Goal: Task Accomplishment & Management: Complete application form

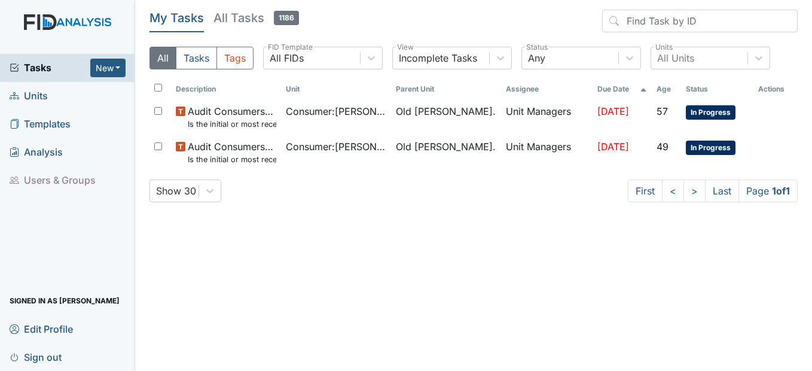
click at [41, 97] on span "Units" at bounding box center [29, 96] width 38 height 19
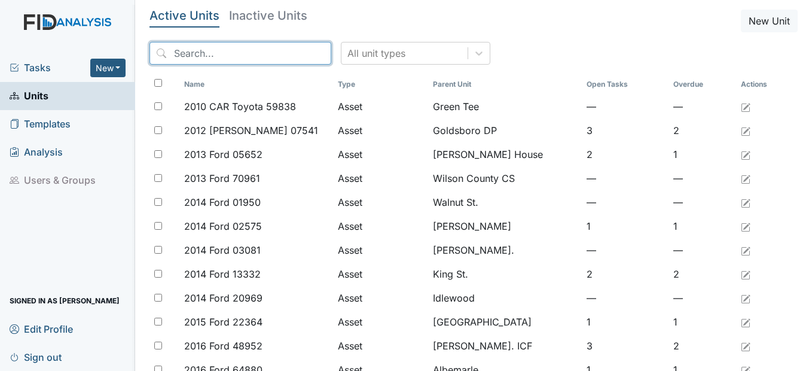
click at [197, 54] on input "search" at bounding box center [240, 53] width 182 height 23
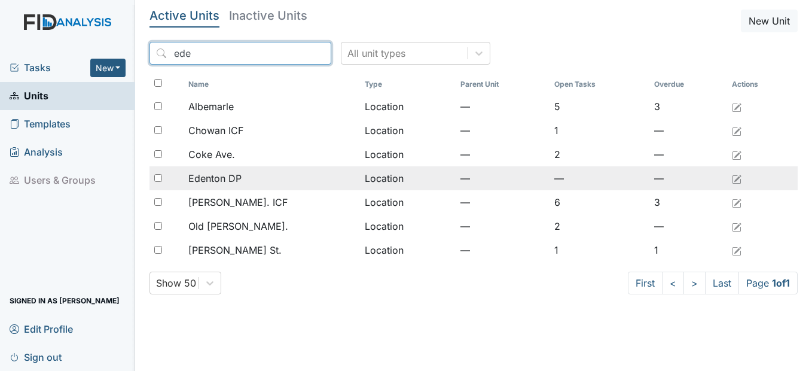
type input "ede"
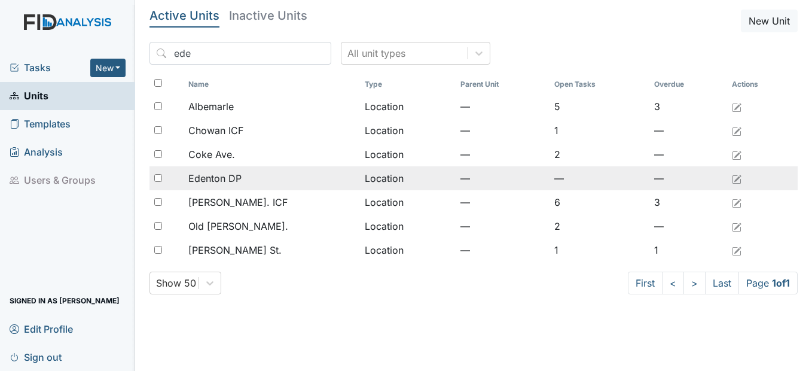
click at [230, 177] on span "Edenton DP" at bounding box center [214, 178] width 53 height 14
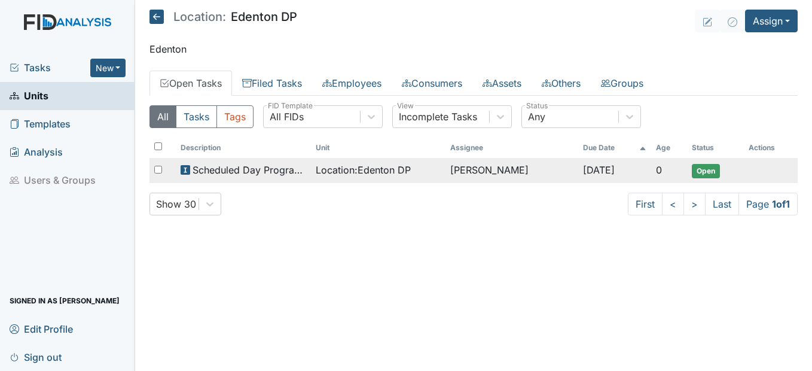
click at [462, 176] on td "Donna Smith" at bounding box center [511, 170] width 132 height 25
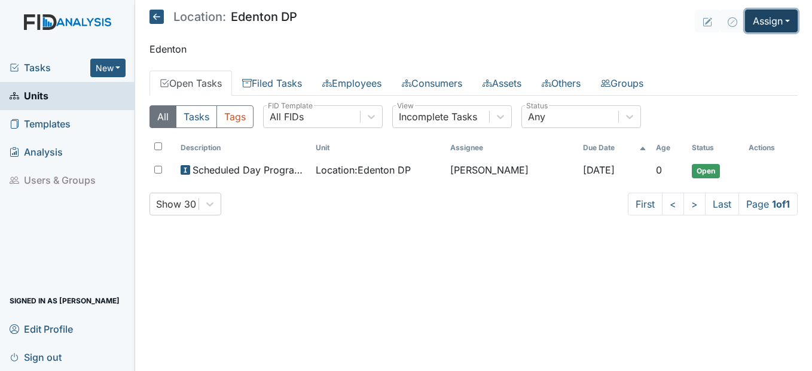
click at [782, 20] on button "Assign" at bounding box center [771, 21] width 53 height 23
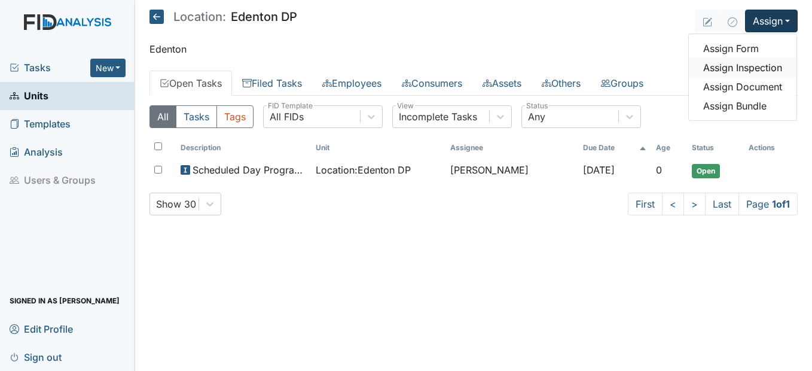
click at [769, 66] on link "Assign Inspection" at bounding box center [743, 67] width 108 height 19
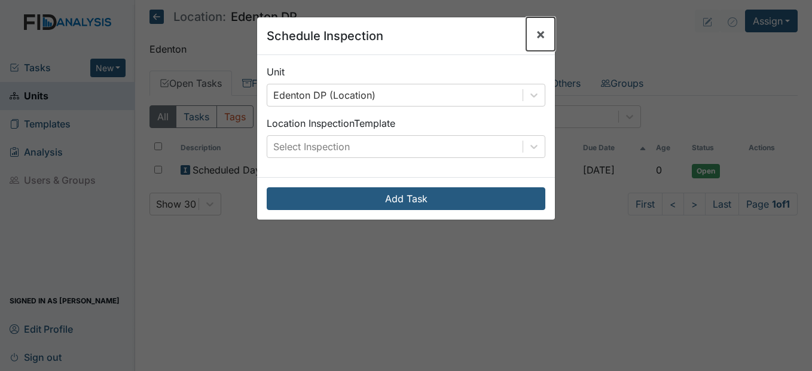
click at [540, 34] on span "×" at bounding box center [541, 33] width 10 height 17
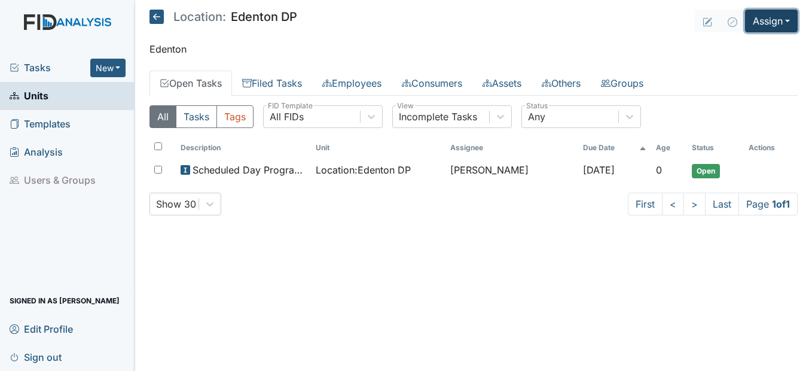
click at [772, 21] on button "Assign" at bounding box center [771, 21] width 53 height 23
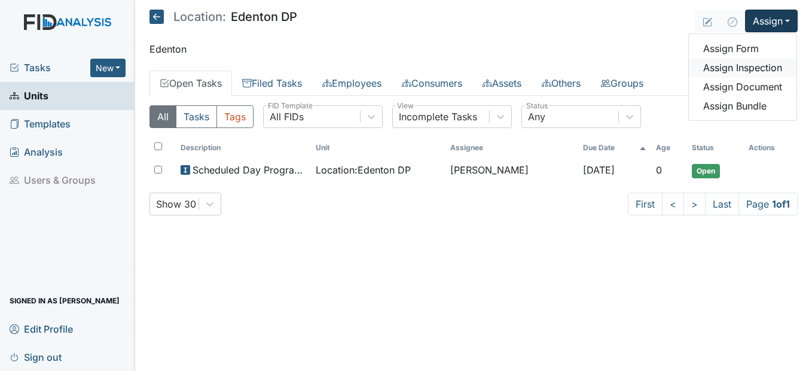
click at [740, 75] on link "Assign Inspection" at bounding box center [743, 67] width 108 height 19
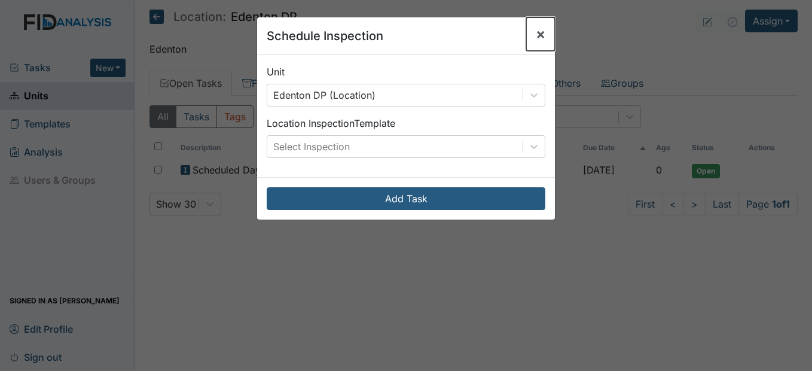
drag, startPoint x: 535, startPoint y: 29, endPoint x: 548, endPoint y: 31, distance: 13.4
click at [536, 29] on span "×" at bounding box center [541, 33] width 10 height 17
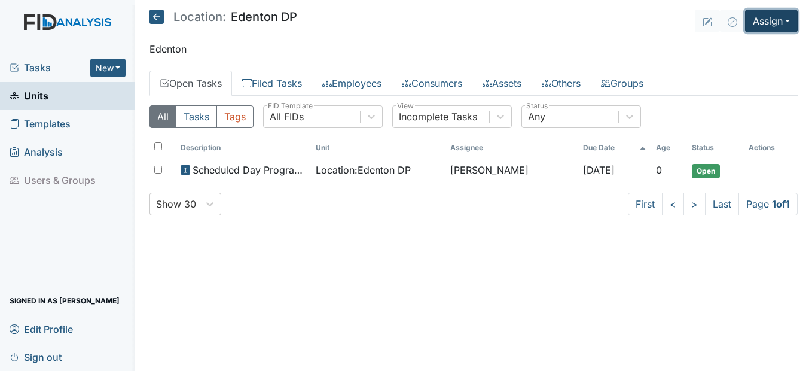
click at [771, 24] on button "Assign" at bounding box center [771, 21] width 53 height 23
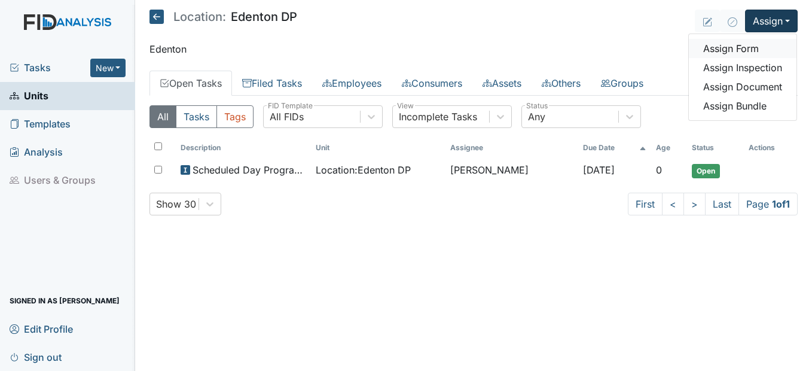
click at [739, 52] on link "Assign Form" at bounding box center [743, 48] width 108 height 19
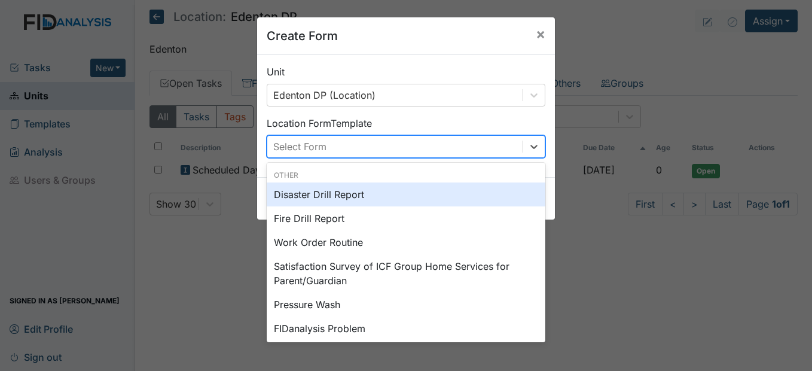
click at [380, 145] on div "Select Form" at bounding box center [394, 147] width 255 height 22
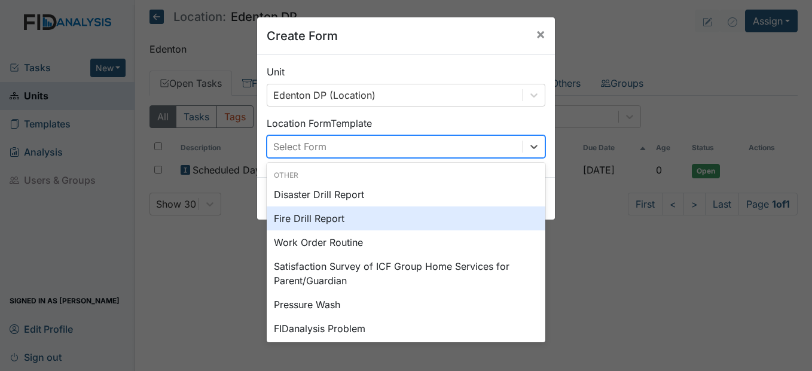
click at [331, 219] on div "Fire Drill Report" at bounding box center [406, 218] width 279 height 24
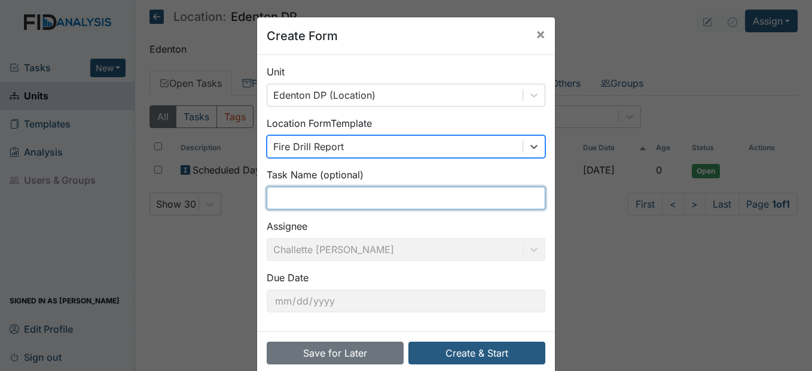
click at [329, 198] on input "text" at bounding box center [406, 198] width 279 height 23
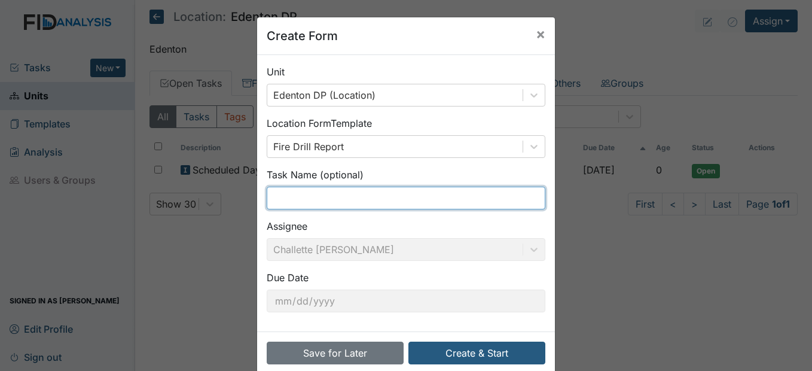
type input "E"
type input "w"
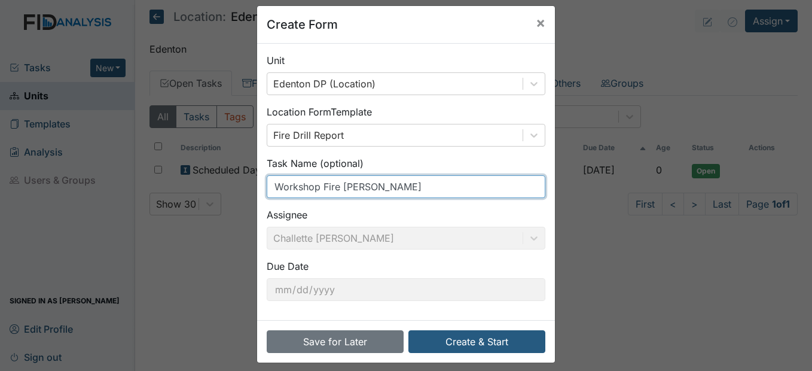
scroll to position [20, 0]
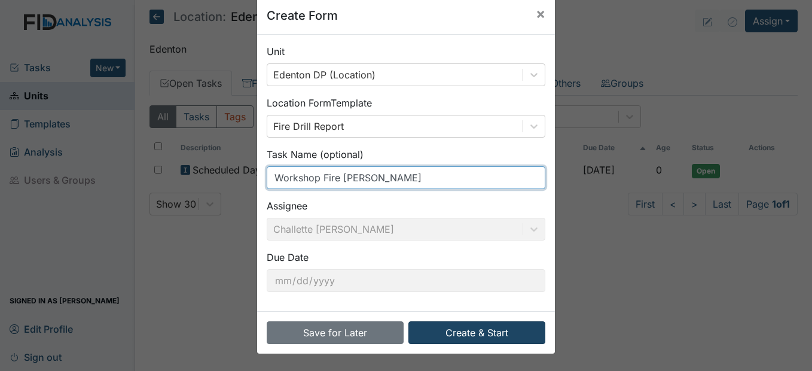
type input "Workshop Fire Dill"
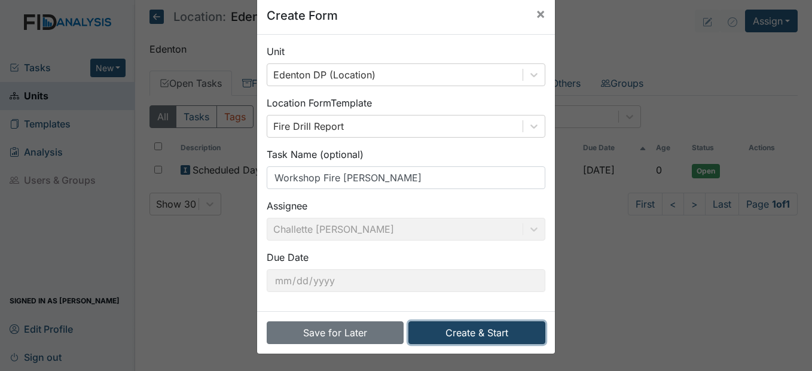
click at [488, 329] on button "Create & Start" at bounding box center [476, 332] width 137 height 23
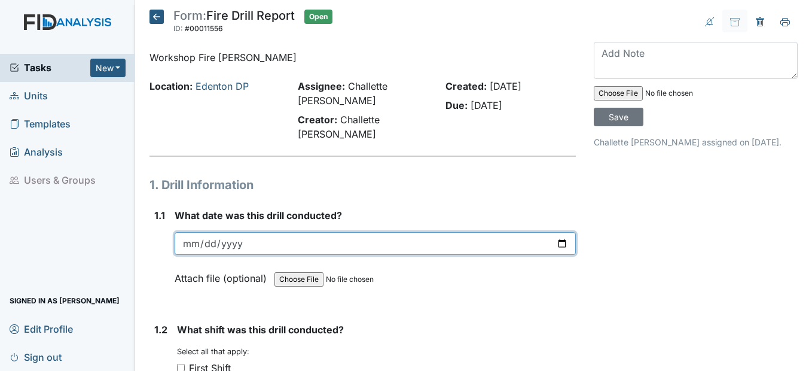
click at [188, 241] on input "date" at bounding box center [375, 243] width 401 height 23
type input "2025-08-19"
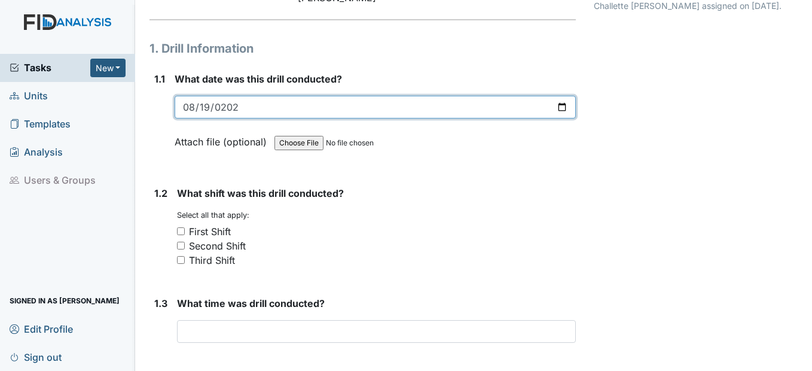
scroll to position [179, 0]
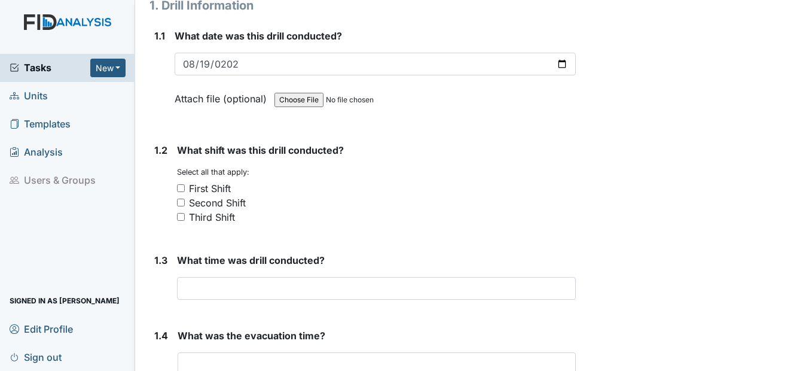
click at [182, 188] on input "First Shift" at bounding box center [181, 188] width 8 height 8
checkbox input "true"
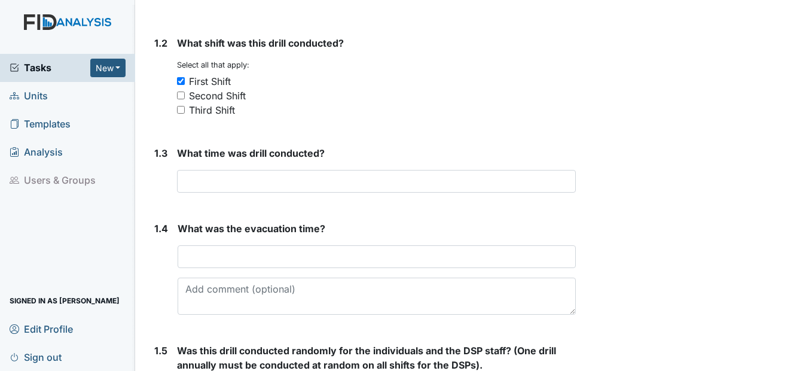
scroll to position [299, 0]
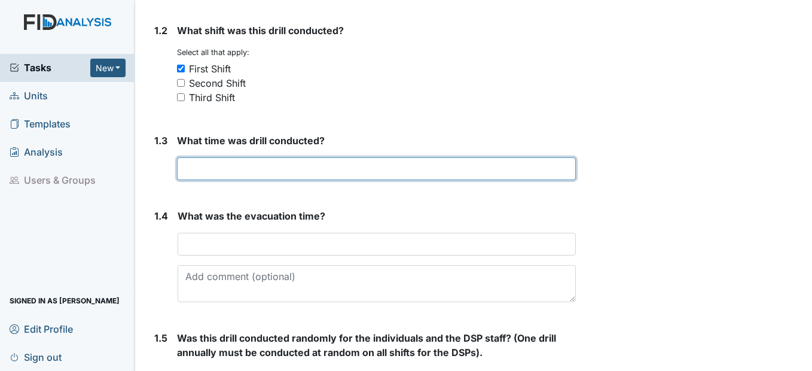
click at [202, 173] on input "text" at bounding box center [376, 168] width 398 height 23
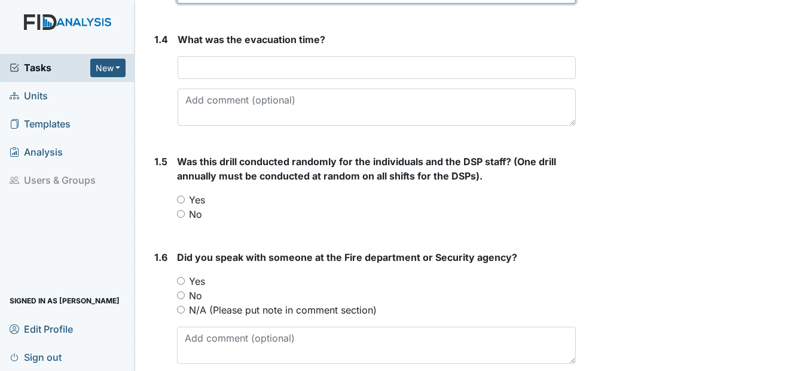
scroll to position [478, 0]
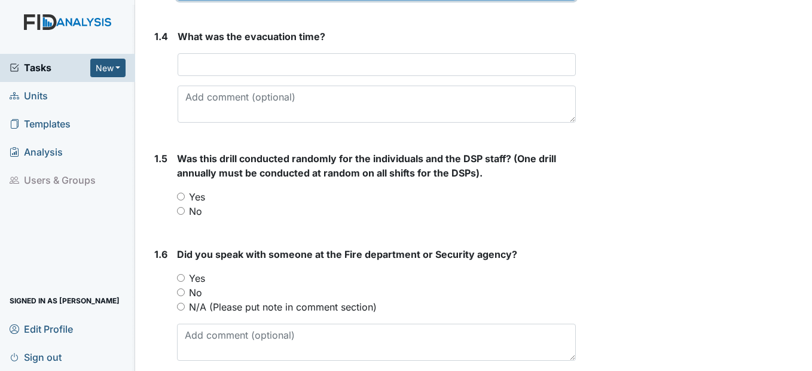
type input "10:49"
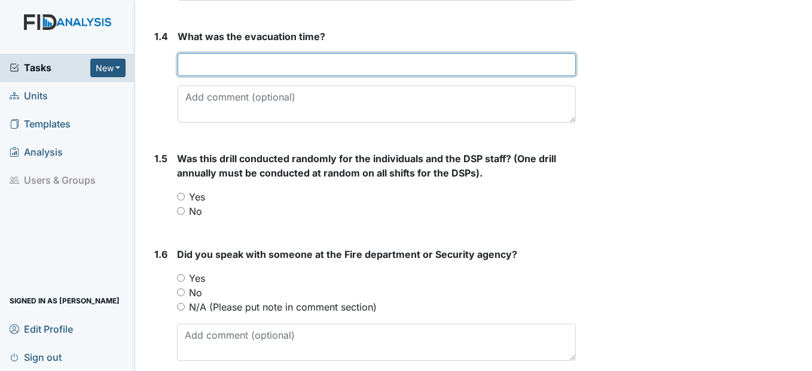
click at [225, 63] on input "text" at bounding box center [377, 64] width 398 height 23
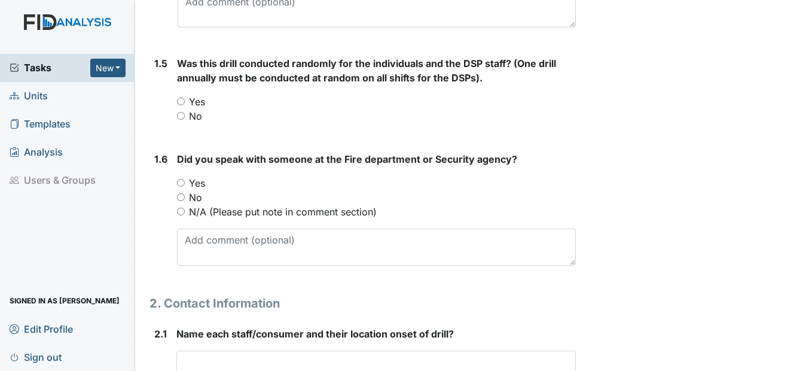
scroll to position [598, 0]
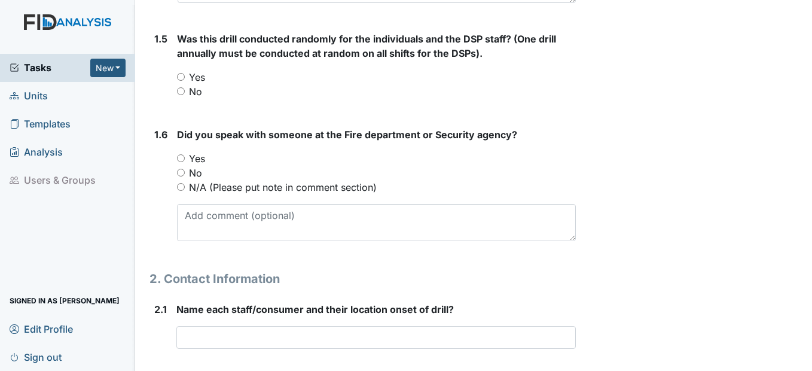
type input "3mins"
click at [181, 73] on div "Yes" at bounding box center [376, 77] width 398 height 14
click at [181, 76] on input "Yes" at bounding box center [181, 77] width 8 height 8
radio input "true"
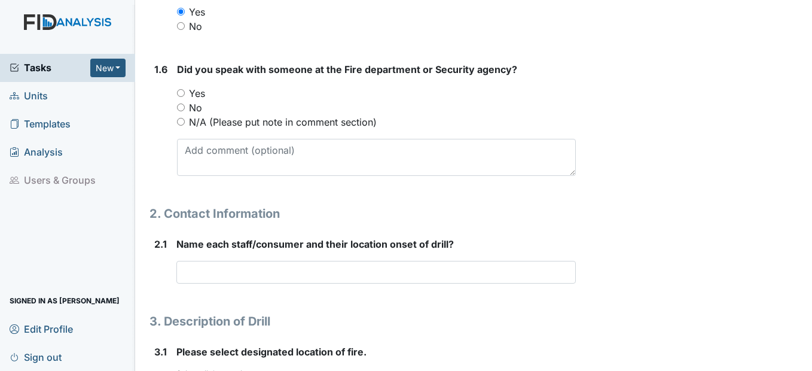
scroll to position [717, 0]
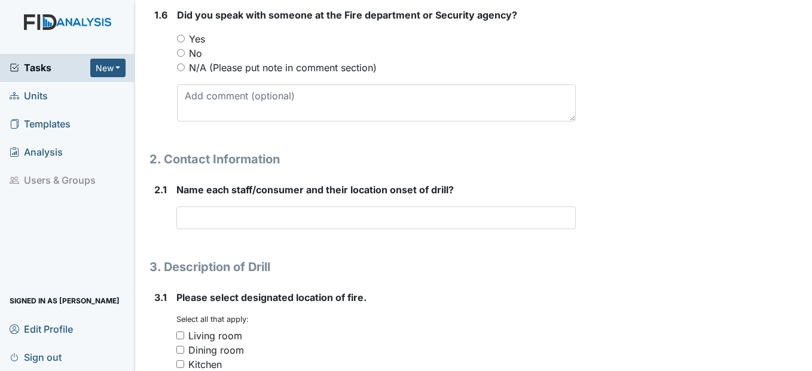
click at [181, 51] on input "No" at bounding box center [181, 53] width 8 height 8
radio input "true"
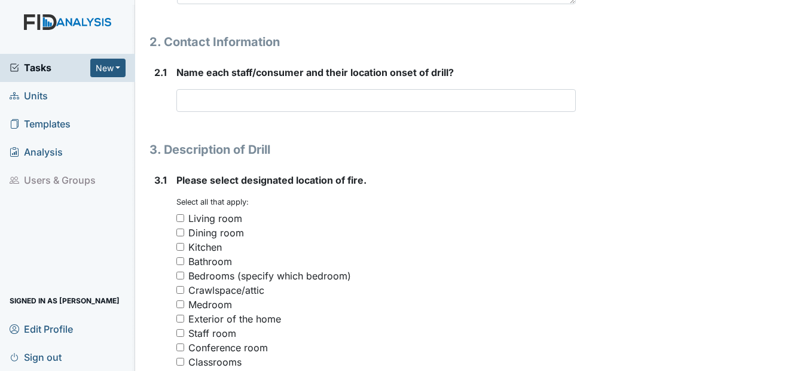
scroll to position [837, 0]
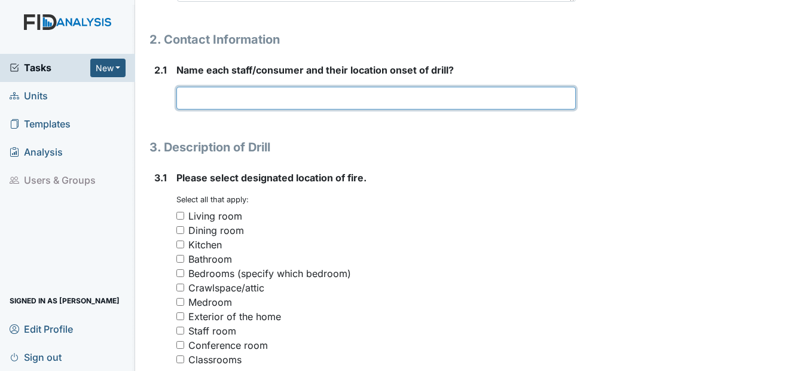
click at [328, 103] on input "text" at bounding box center [375, 98] width 399 height 23
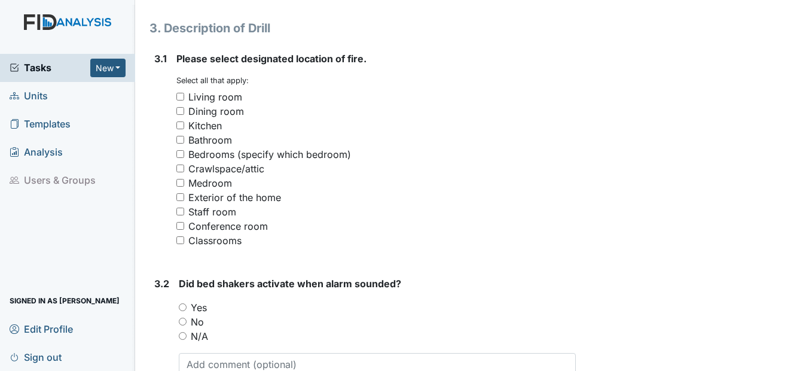
scroll to position [956, 0]
type input "Staff and consumers were in the classroom."
click at [181, 183] on input "Medroom" at bounding box center [180, 182] width 8 height 8
checkbox input "true"
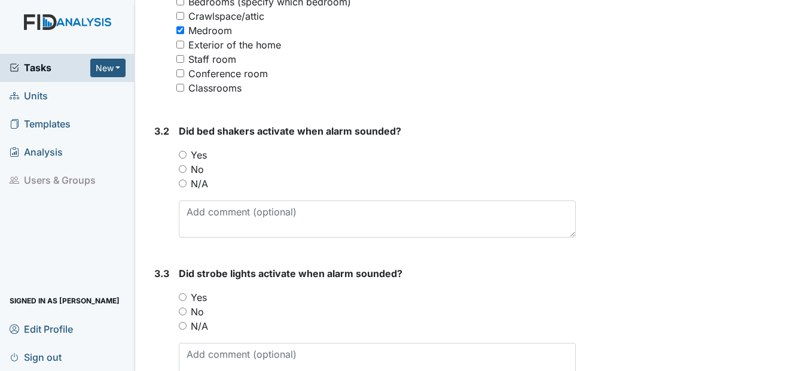
scroll to position [1136, 0]
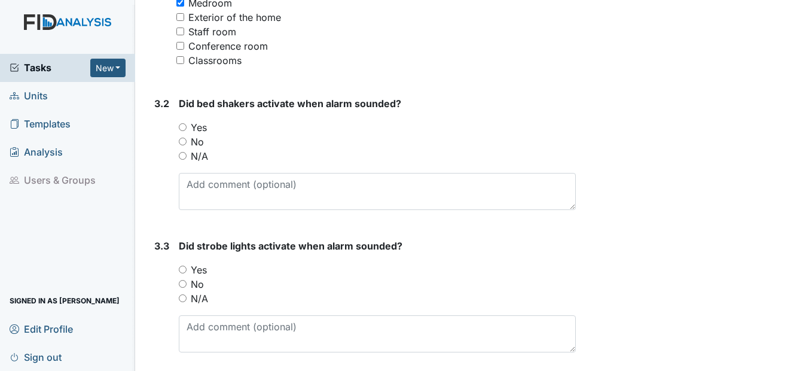
click at [186, 155] on input "N/A" at bounding box center [183, 156] width 8 height 8
radio input "true"
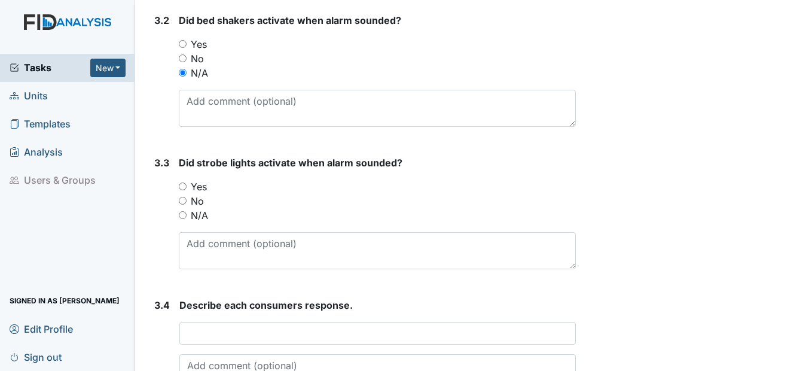
scroll to position [1255, 0]
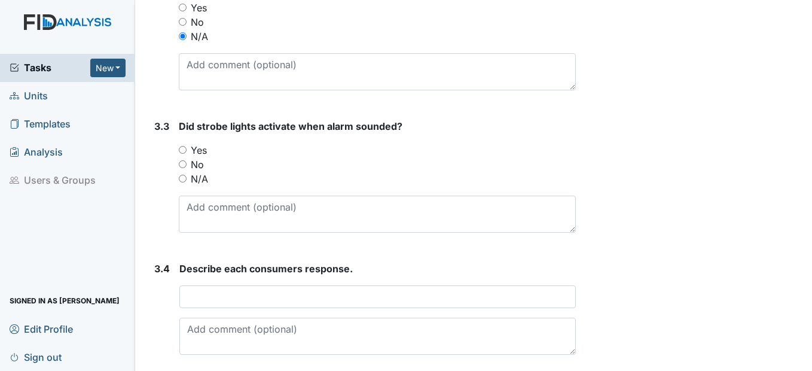
click at [185, 179] on input "N/A" at bounding box center [183, 179] width 8 height 8
radio input "true"
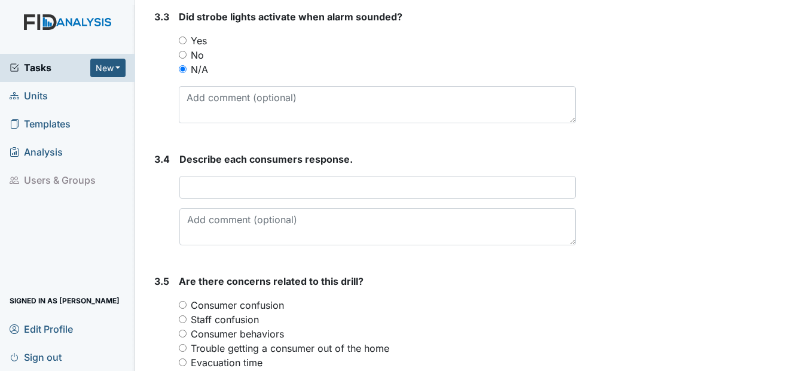
scroll to position [1375, 0]
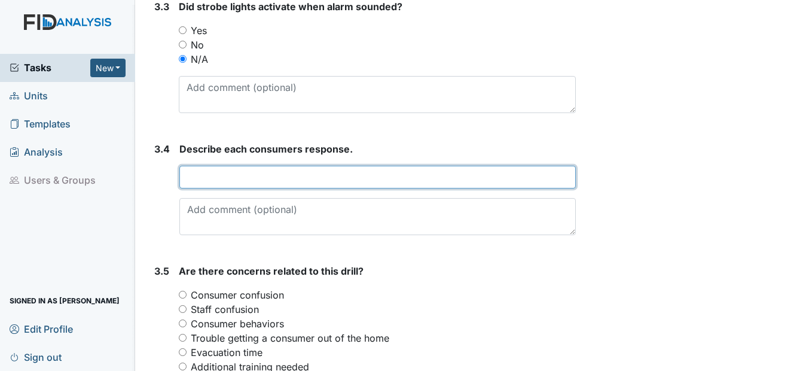
click at [324, 183] on input "text" at bounding box center [377, 177] width 396 height 23
type input "T"
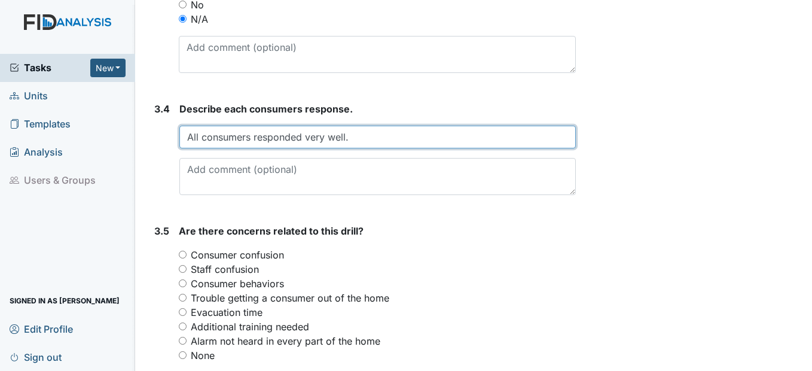
scroll to position [1494, 0]
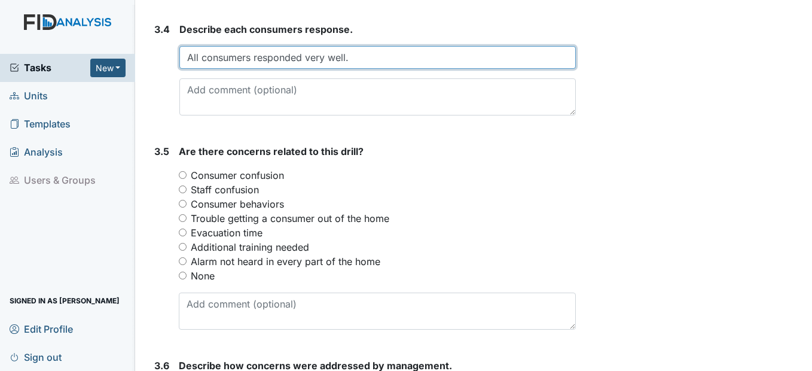
type input "All consumers responded very well."
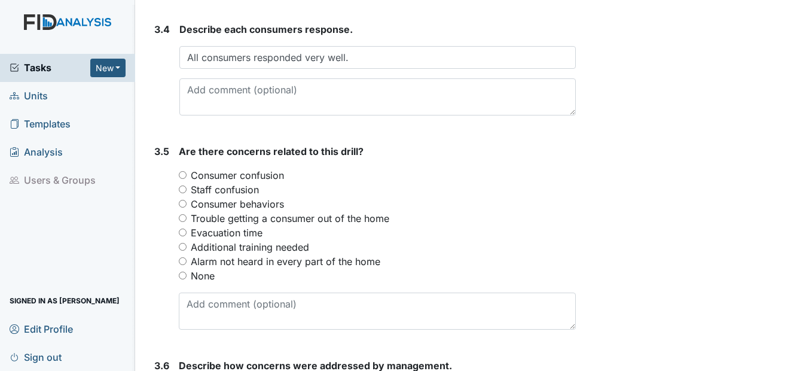
click at [181, 276] on input "None" at bounding box center [183, 275] width 8 height 8
radio input "true"
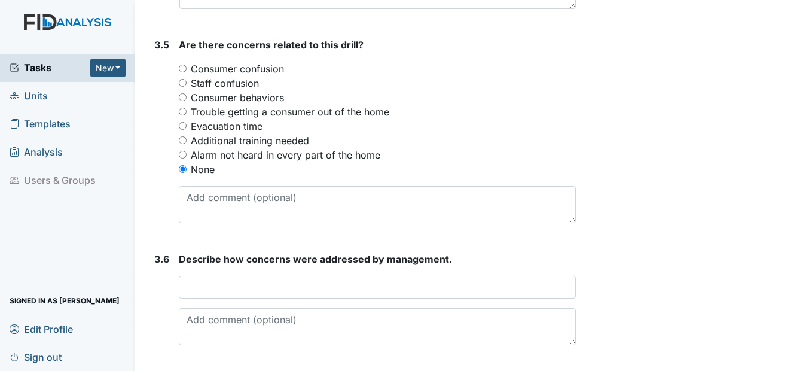
scroll to position [1636, 0]
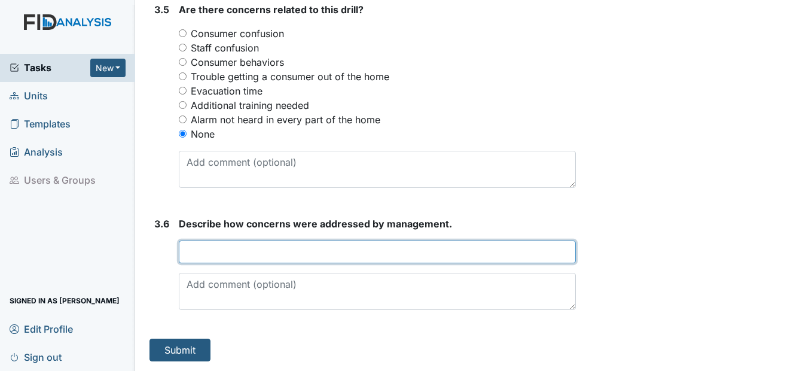
click at [215, 258] on input "text" at bounding box center [377, 251] width 396 height 23
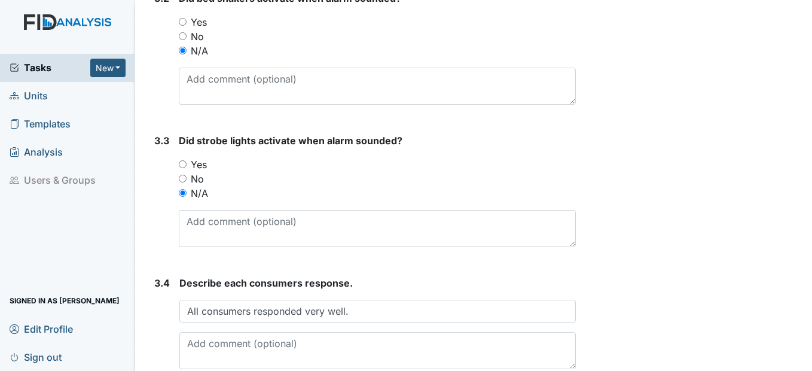
scroll to position [1255, 0]
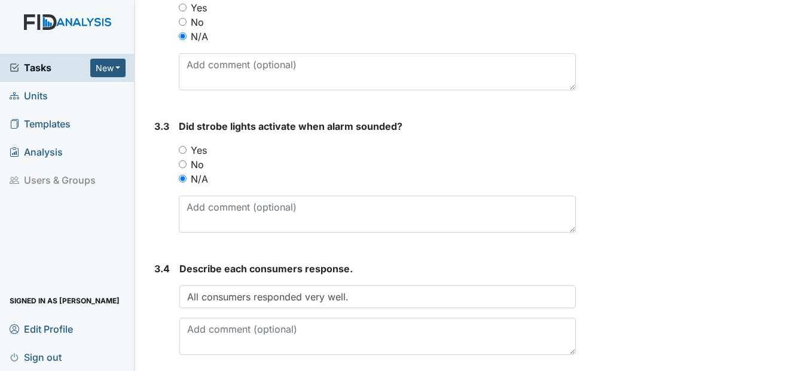
type input "No concerns at this time."
click at [189, 164] on div "No" at bounding box center [377, 164] width 396 height 14
click at [184, 161] on input "No" at bounding box center [183, 164] width 8 height 8
radio input "true"
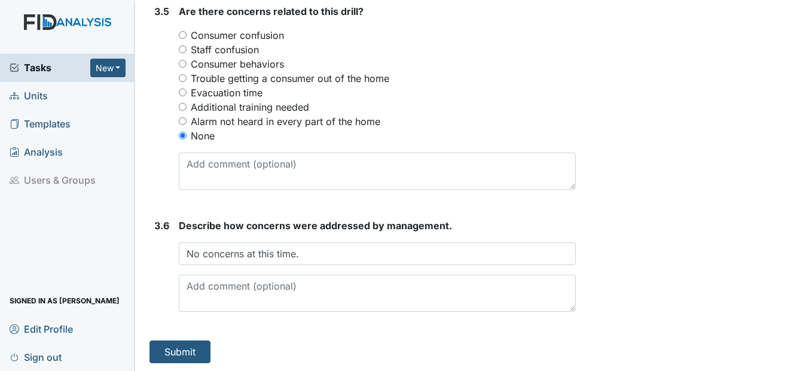
scroll to position [1636, 0]
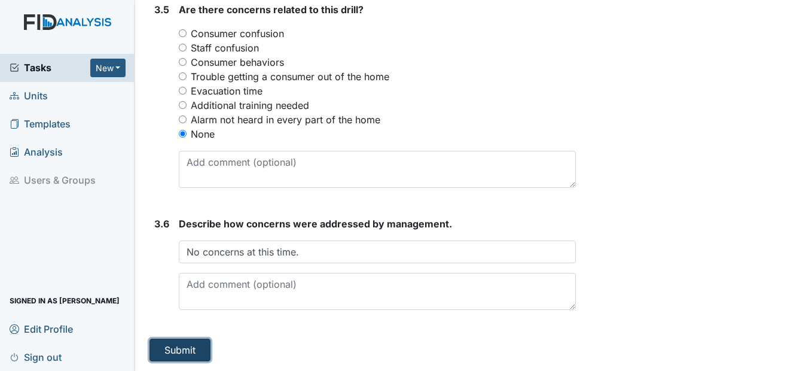
click at [182, 352] on button "Submit" at bounding box center [179, 349] width 61 height 23
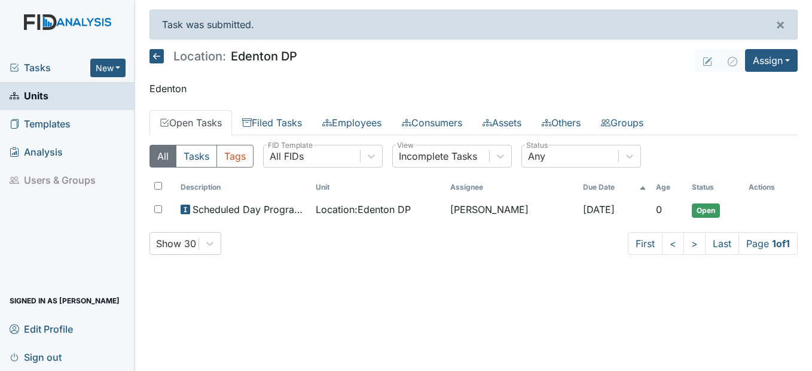
click at [45, 69] on span "Tasks" at bounding box center [50, 67] width 81 height 14
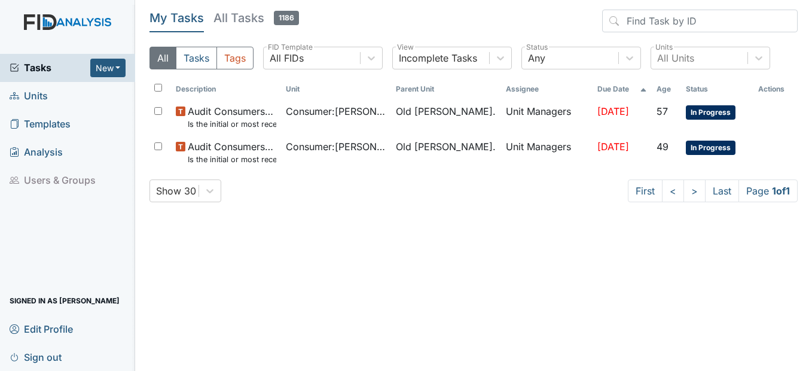
click at [30, 96] on span "Units" at bounding box center [29, 96] width 38 height 19
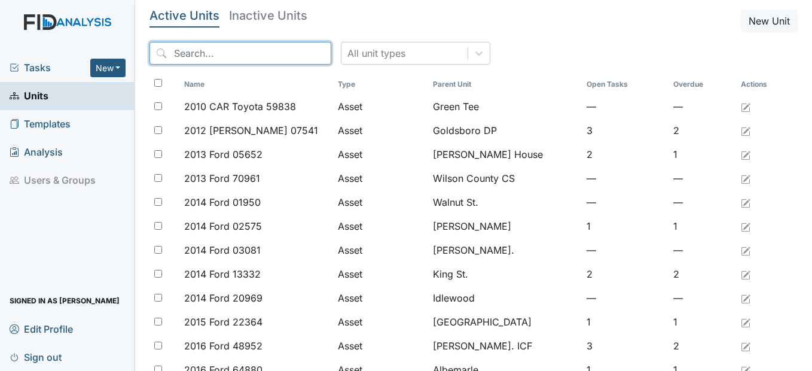
click at [212, 58] on input "search" at bounding box center [240, 53] width 182 height 23
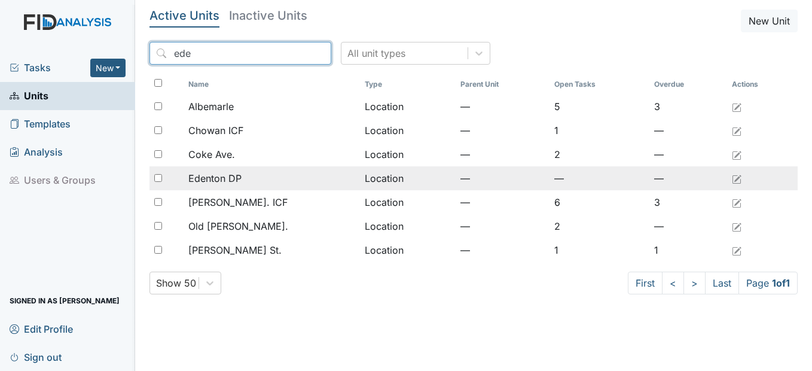
type input "ede"
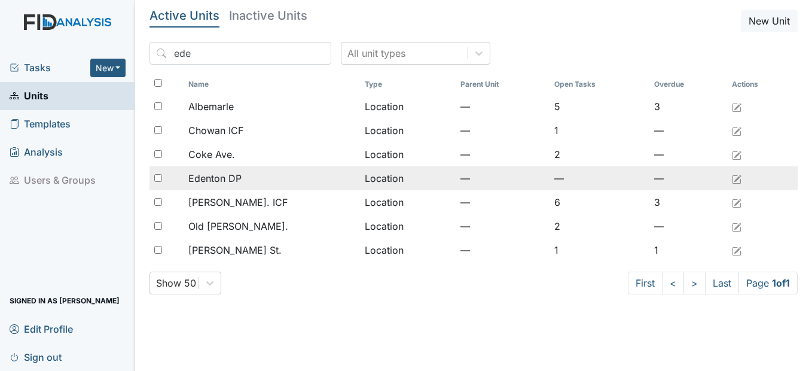
click at [219, 173] on span "Edenton DP" at bounding box center [214, 178] width 53 height 14
click at [239, 179] on span "Edenton DP" at bounding box center [214, 178] width 53 height 14
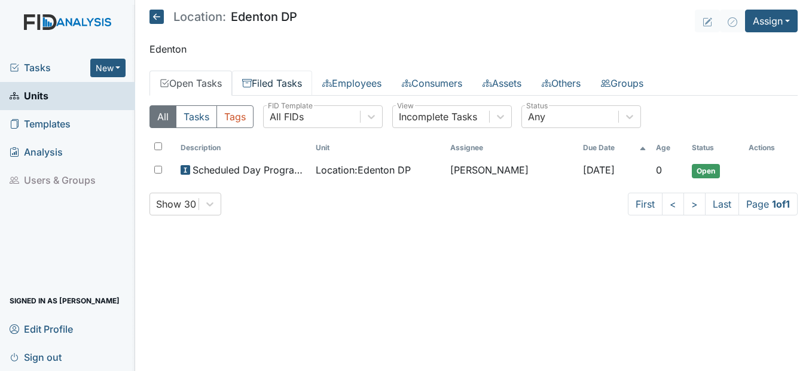
click at [280, 91] on link "Filed Tasks" at bounding box center [272, 83] width 80 height 25
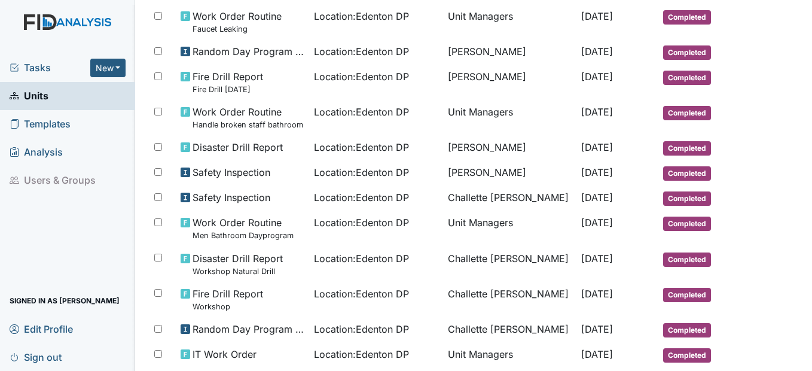
scroll to position [478, 0]
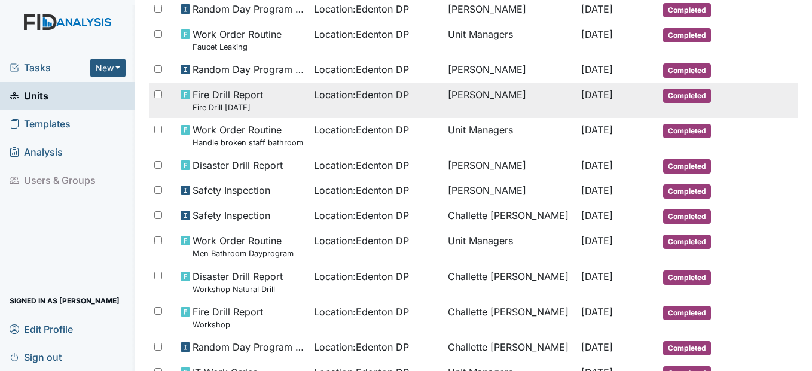
click at [256, 102] on small "Fire Drill 6/16/2025" at bounding box center [227, 107] width 71 height 11
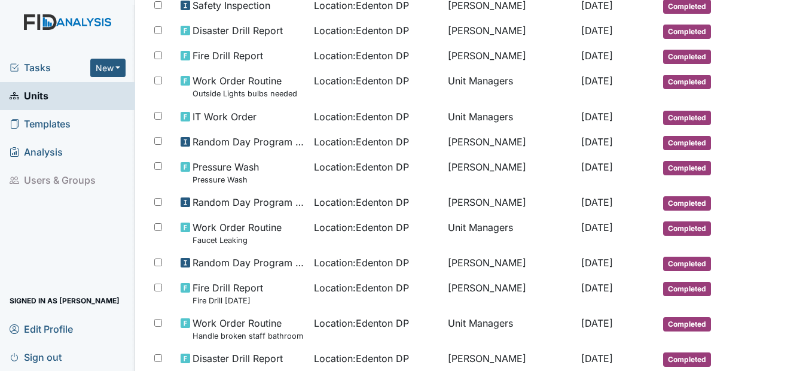
scroll to position [239, 0]
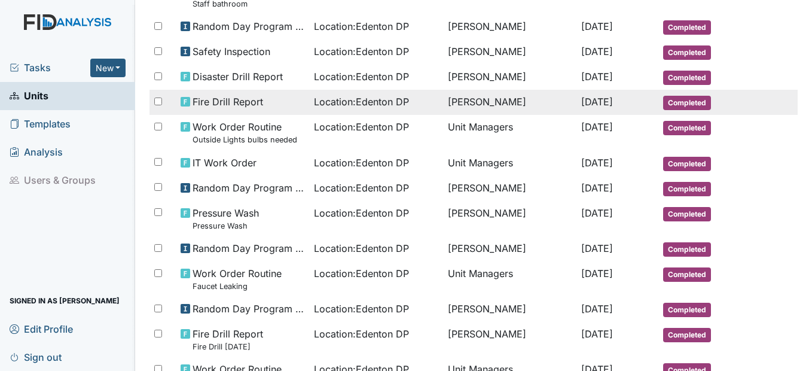
click at [264, 106] on div "Fire Drill Report" at bounding box center [243, 101] width 124 height 14
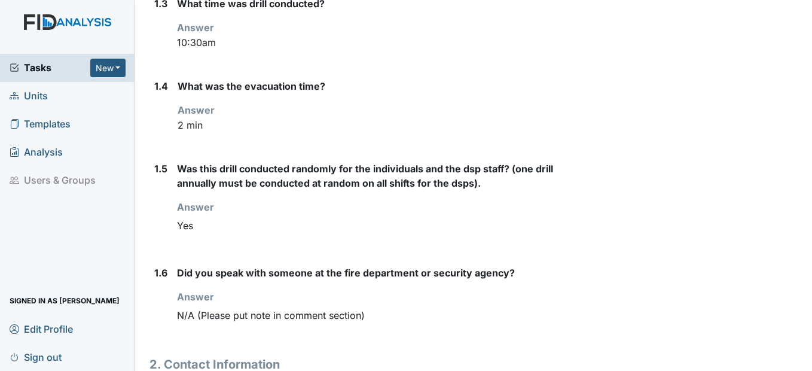
scroll to position [418, 0]
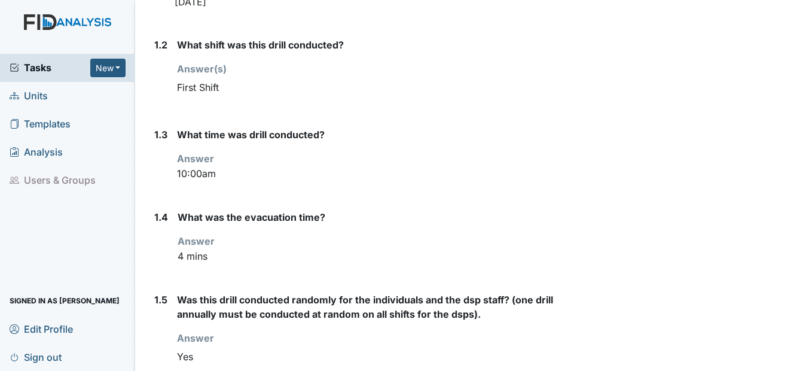
scroll to position [239, 0]
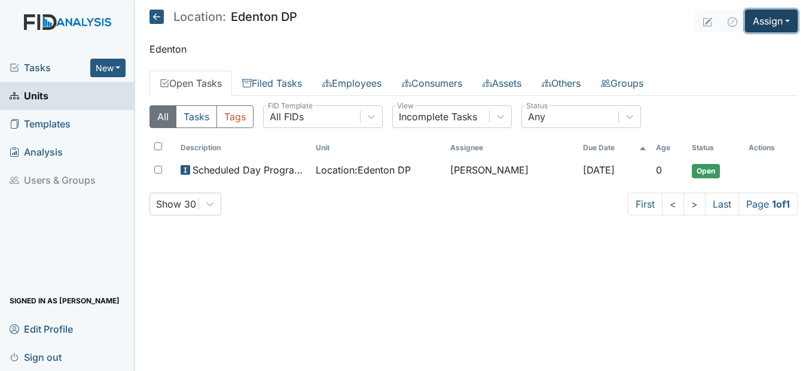
click at [763, 16] on button "Assign" at bounding box center [771, 21] width 53 height 23
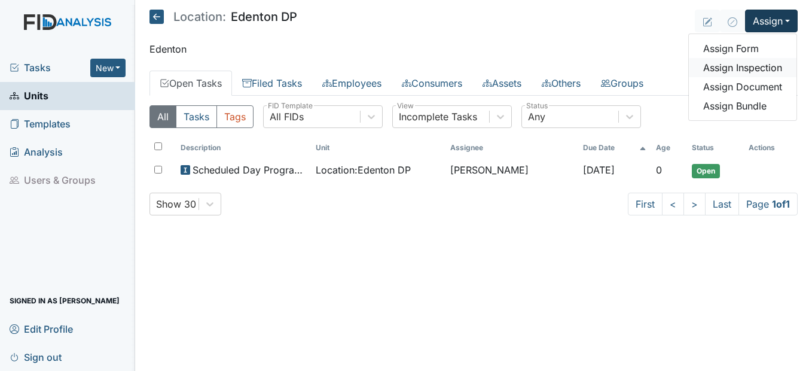
click at [749, 66] on link "Assign Inspection" at bounding box center [743, 67] width 108 height 19
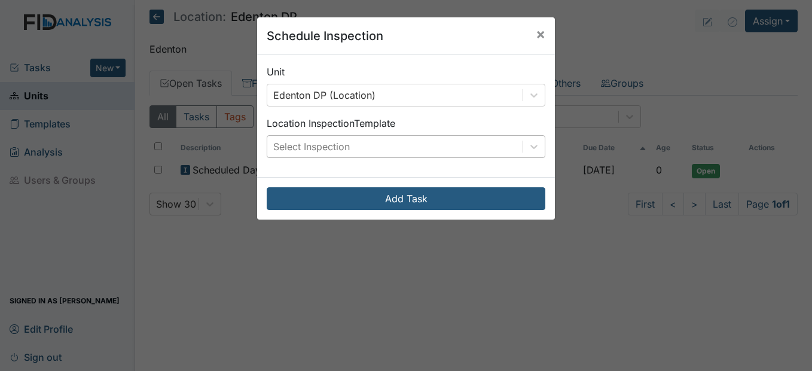
click at [353, 149] on div "Select Inspection" at bounding box center [394, 147] width 255 height 22
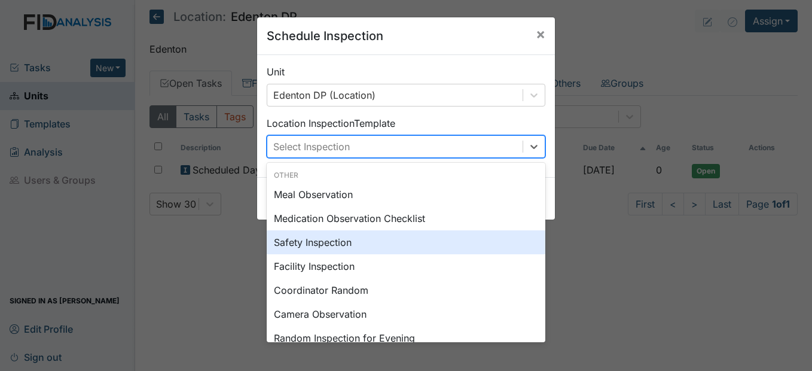
click at [343, 243] on div "Safety Inspection" at bounding box center [406, 242] width 279 height 24
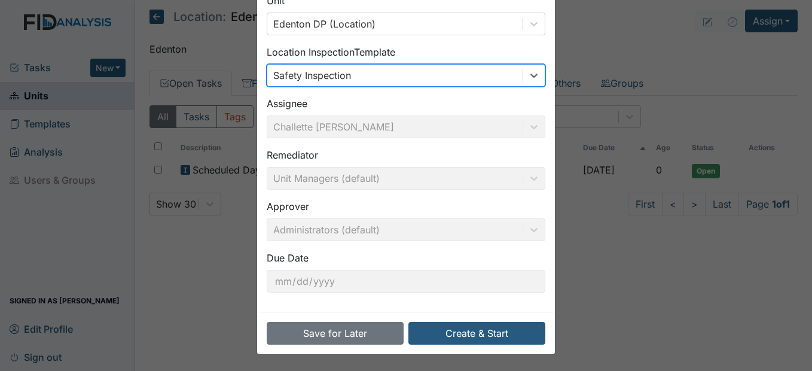
scroll to position [72, 0]
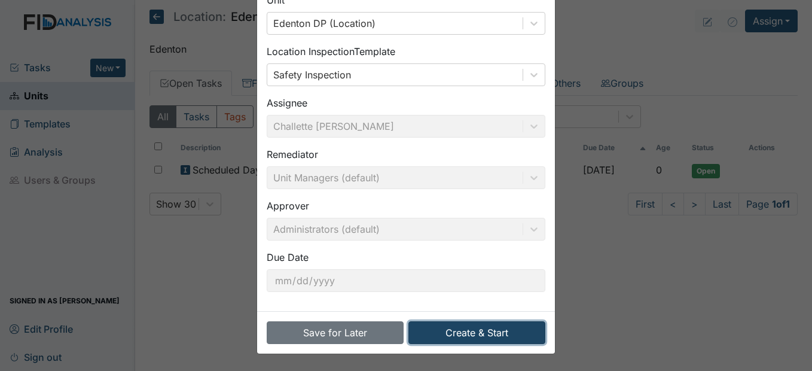
click at [518, 326] on button "Create & Start" at bounding box center [476, 332] width 137 height 23
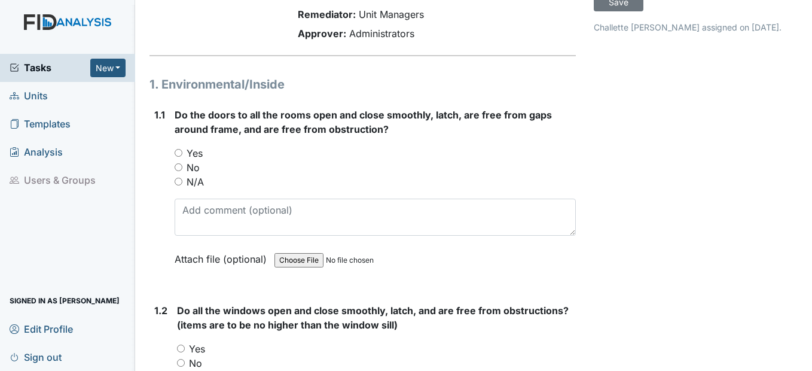
scroll to position [120, 0]
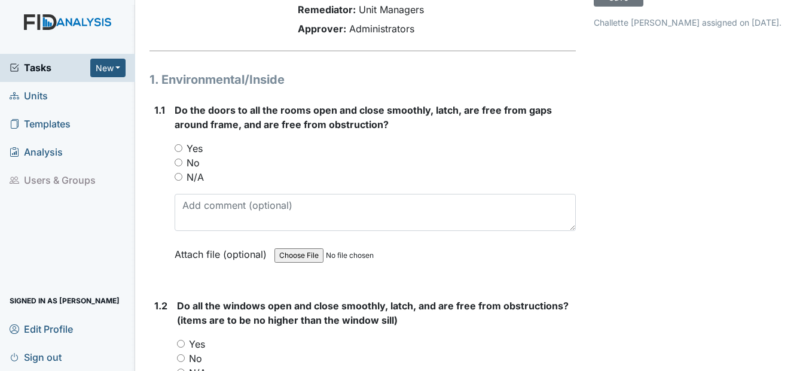
click at [181, 146] on input "Yes" at bounding box center [179, 148] width 8 height 8
radio input "true"
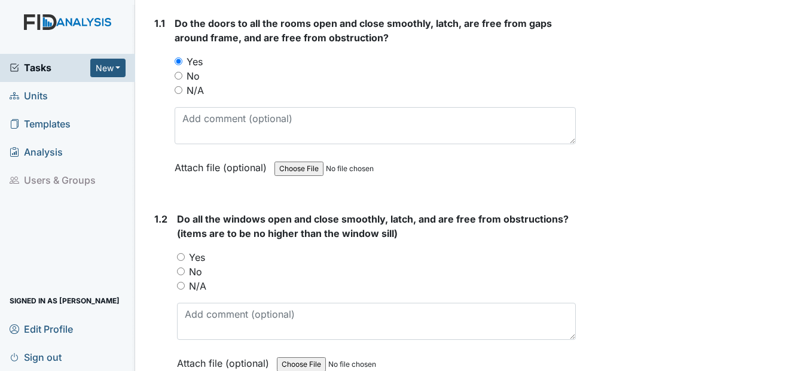
scroll to position [239, 0]
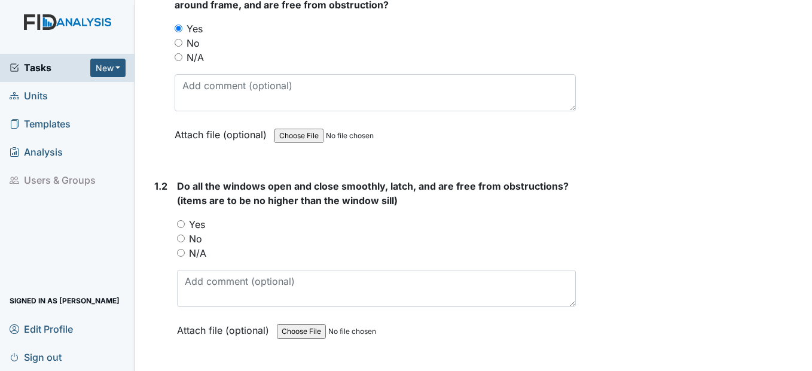
click at [180, 226] on input "Yes" at bounding box center [181, 224] width 8 height 8
radio input "true"
click at [179, 256] on div "N/A" at bounding box center [376, 253] width 398 height 14
click at [184, 253] on input "N/A" at bounding box center [181, 253] width 8 height 8
radio input "true"
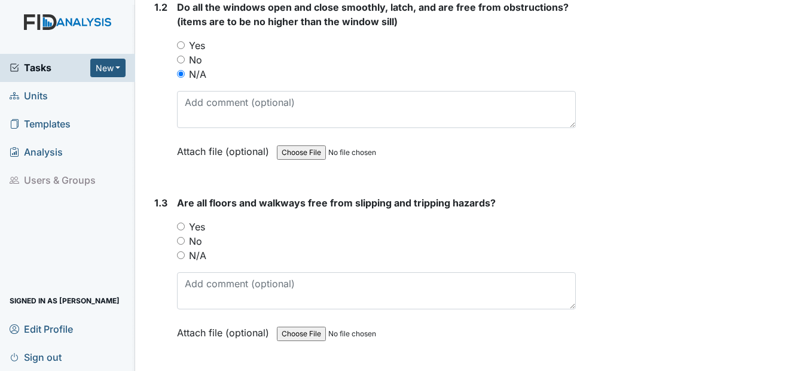
scroll to position [418, 0]
click at [184, 225] on input "Yes" at bounding box center [181, 226] width 8 height 8
radio input "true"
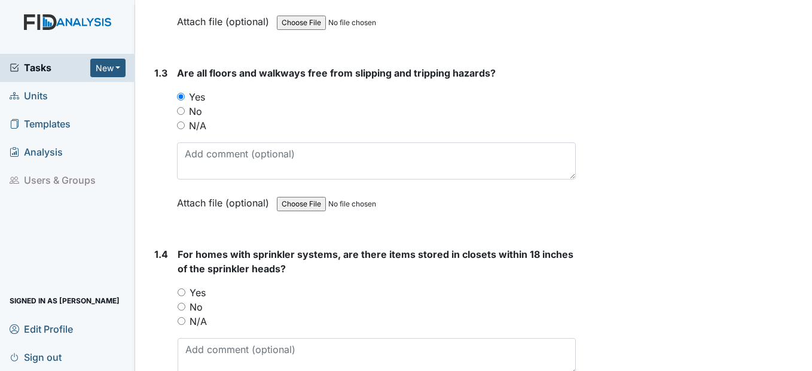
scroll to position [598, 0]
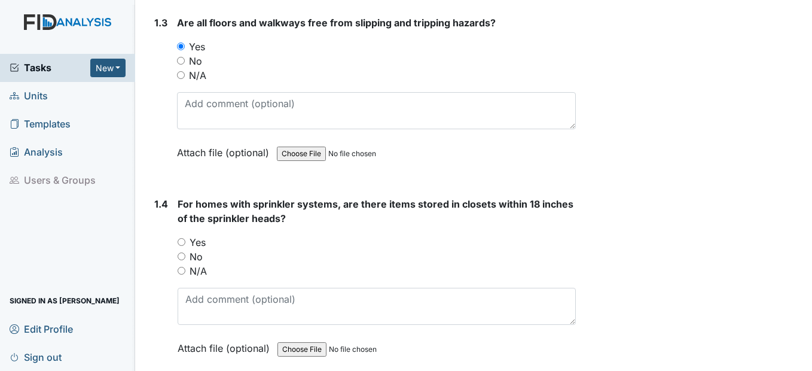
click at [182, 270] on input "N/A" at bounding box center [182, 271] width 8 height 8
radio input "true"
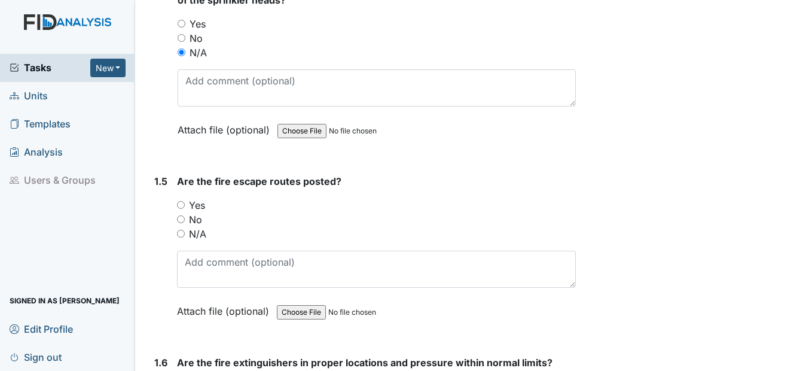
scroll to position [837, 0]
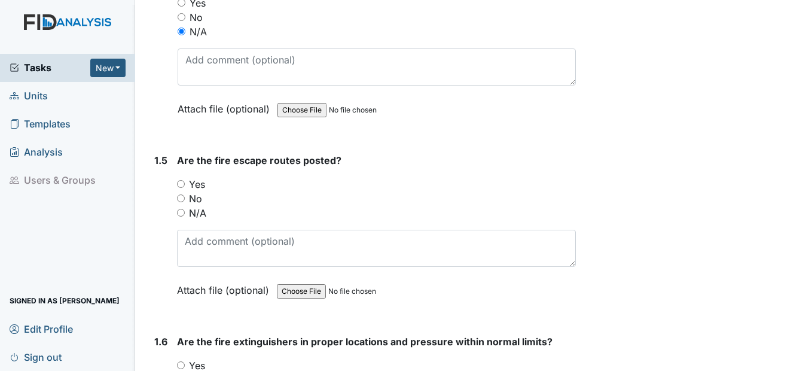
click at [182, 185] on input "Yes" at bounding box center [181, 184] width 8 height 8
radio input "true"
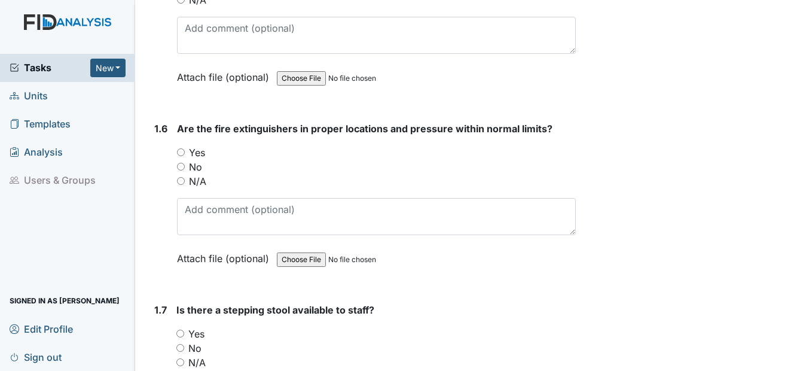
scroll to position [1076, 0]
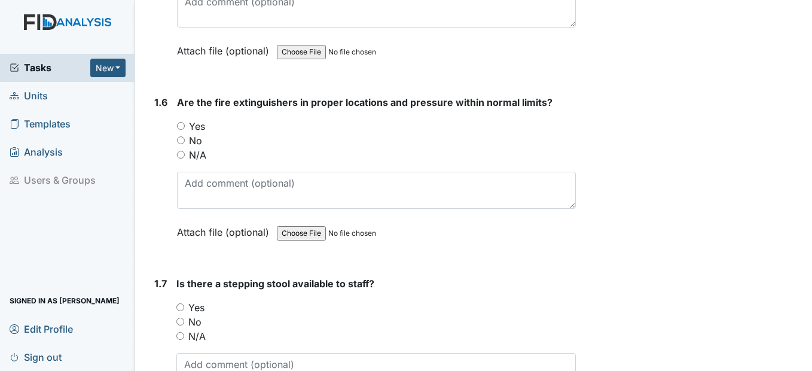
click at [179, 124] on input "Yes" at bounding box center [181, 126] width 8 height 8
radio input "true"
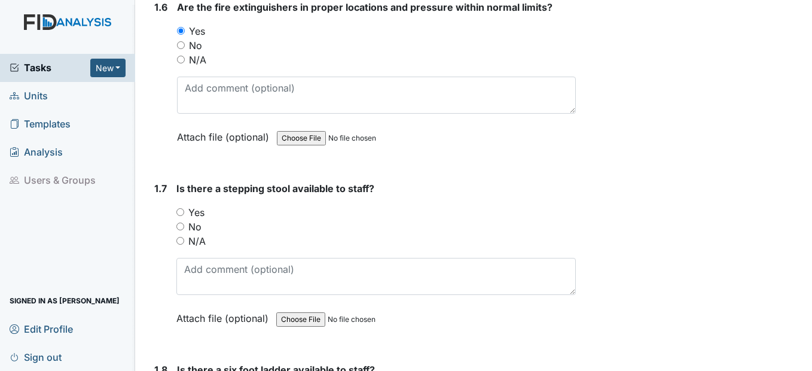
scroll to position [1196, 0]
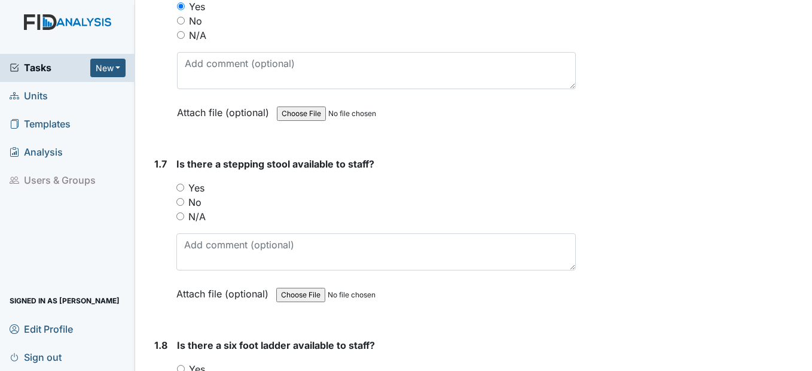
click at [184, 188] on input "Yes" at bounding box center [180, 188] width 8 height 8
radio input "true"
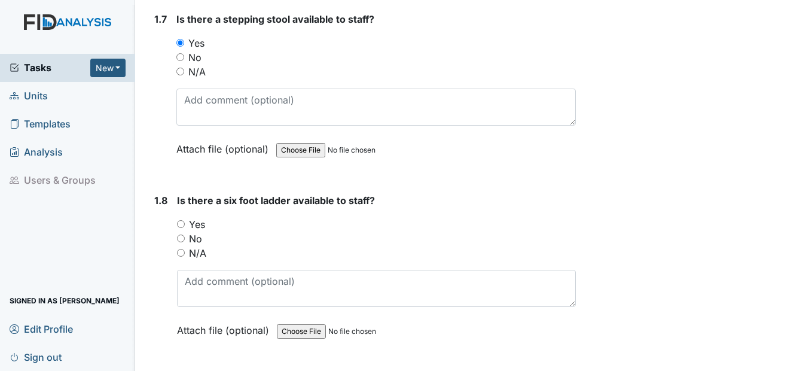
scroll to position [1375, 0]
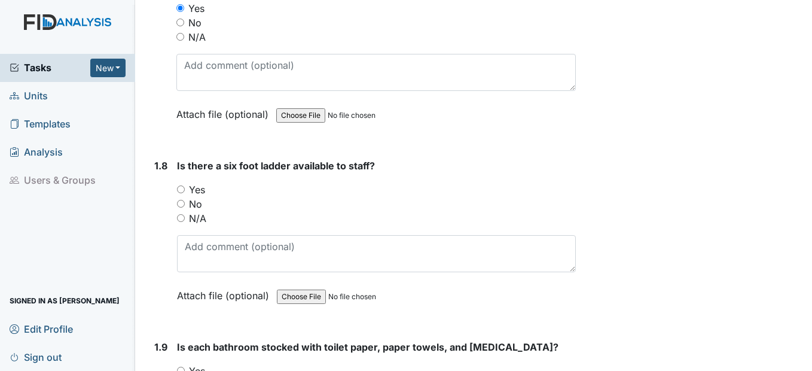
click at [184, 188] on input "Yes" at bounding box center [181, 189] width 8 height 8
radio input "true"
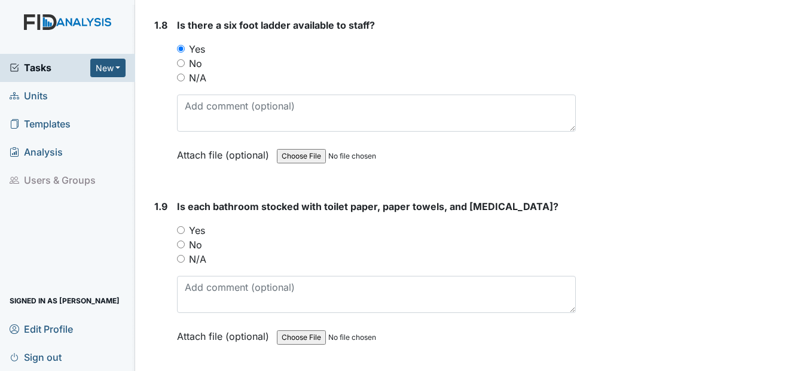
scroll to position [1554, 0]
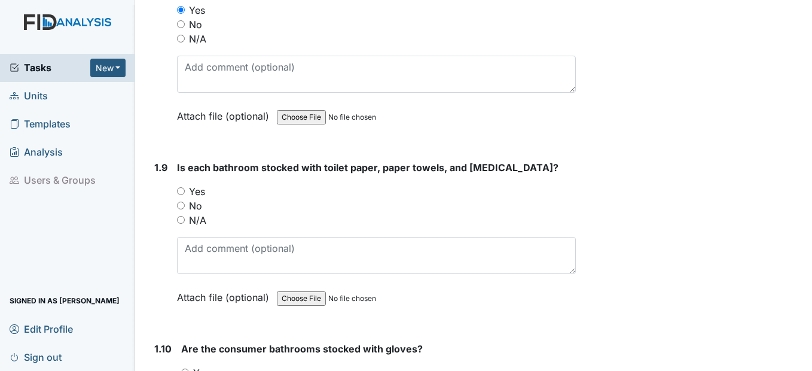
click at [184, 191] on input "Yes" at bounding box center [181, 191] width 8 height 8
radio input "true"
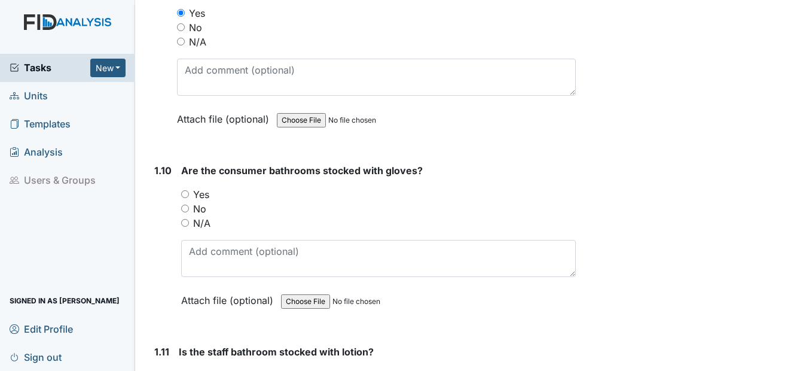
scroll to position [1734, 0]
click at [191, 193] on div "Yes" at bounding box center [378, 193] width 394 height 14
click at [184, 191] on input "Yes" at bounding box center [185, 193] width 8 height 8
radio input "true"
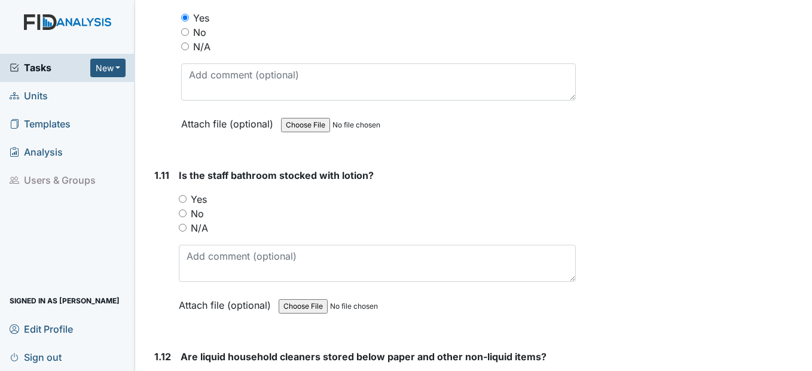
scroll to position [1913, 0]
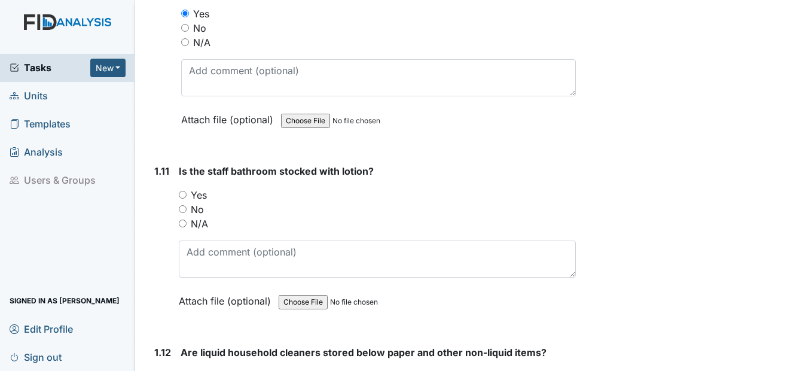
drag, startPoint x: 185, startPoint y: 193, endPoint x: 195, endPoint y: 190, distance: 10.6
click at [186, 193] on input "Yes" at bounding box center [183, 195] width 8 height 8
radio input "true"
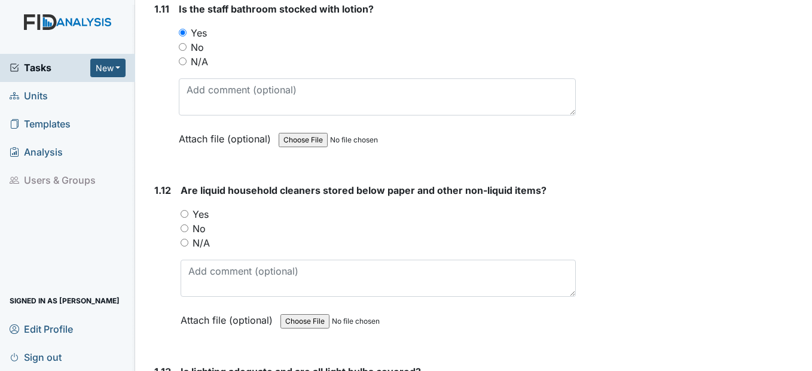
scroll to position [2092, 0]
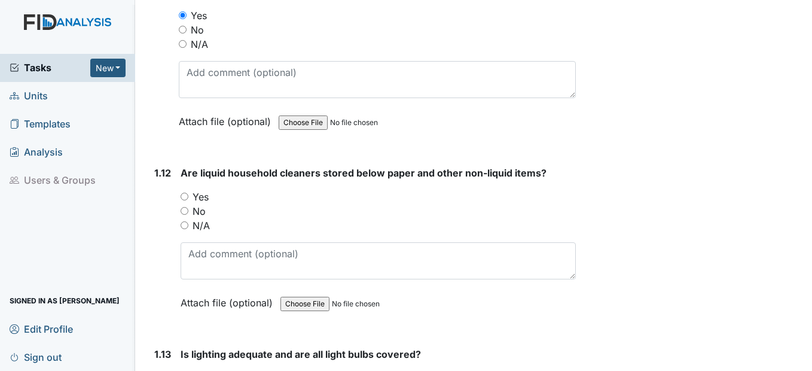
click at [187, 198] on input "Yes" at bounding box center [185, 196] width 8 height 8
radio input "true"
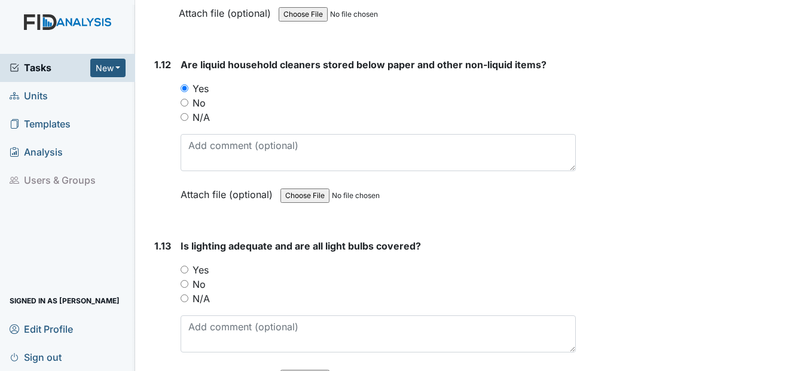
scroll to position [2272, 0]
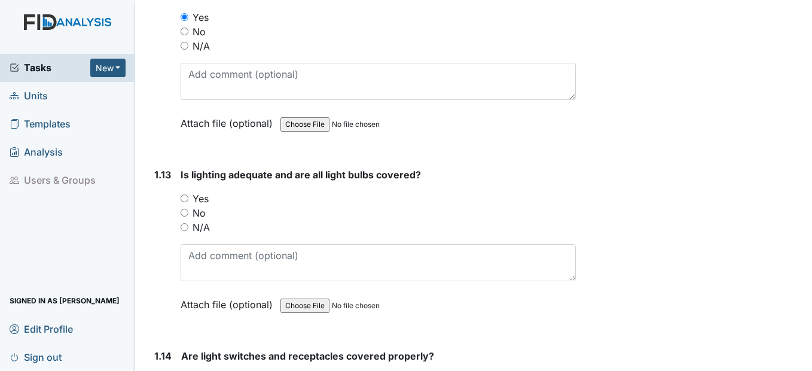
click at [185, 197] on input "Yes" at bounding box center [185, 198] width 8 height 8
radio input "true"
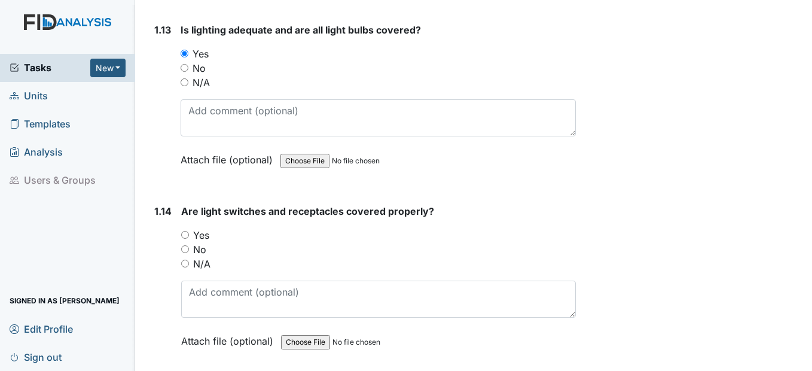
scroll to position [2451, 0]
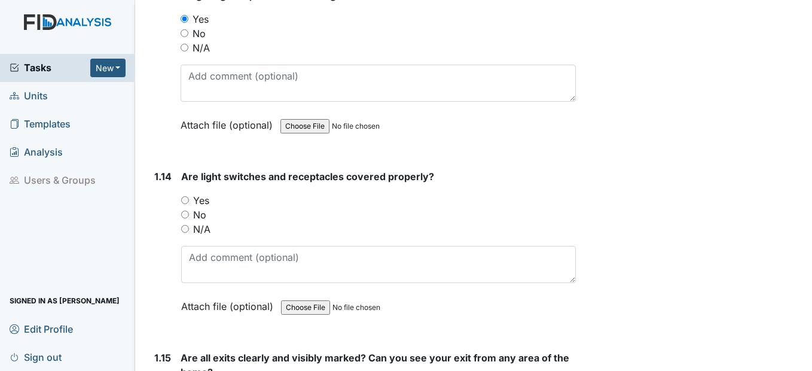
click at [183, 201] on input "Yes" at bounding box center [185, 200] width 8 height 8
radio input "true"
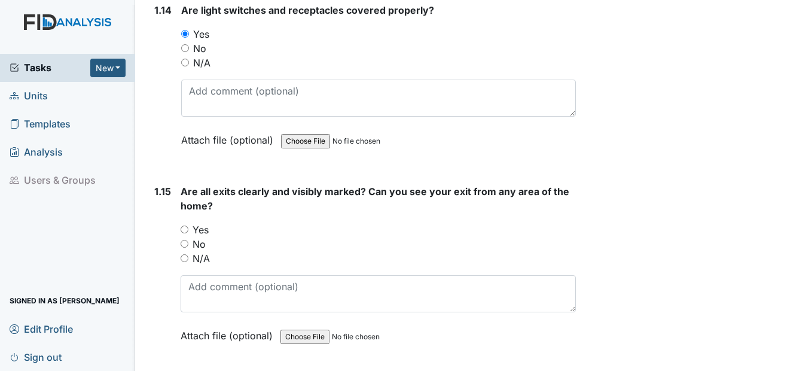
scroll to position [2630, 0]
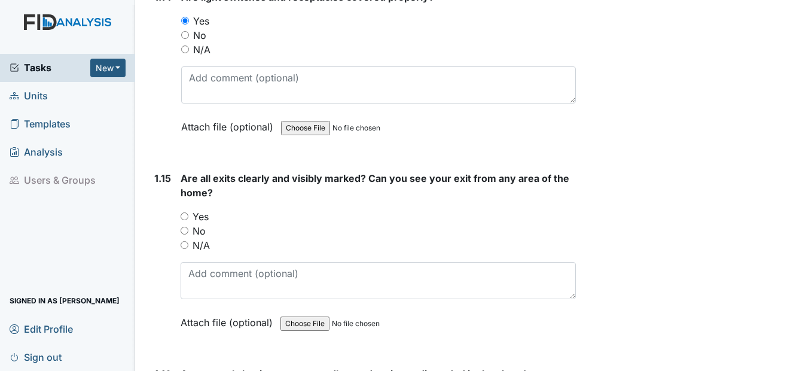
click at [187, 213] on input "Yes" at bounding box center [185, 216] width 8 height 8
radio input "true"
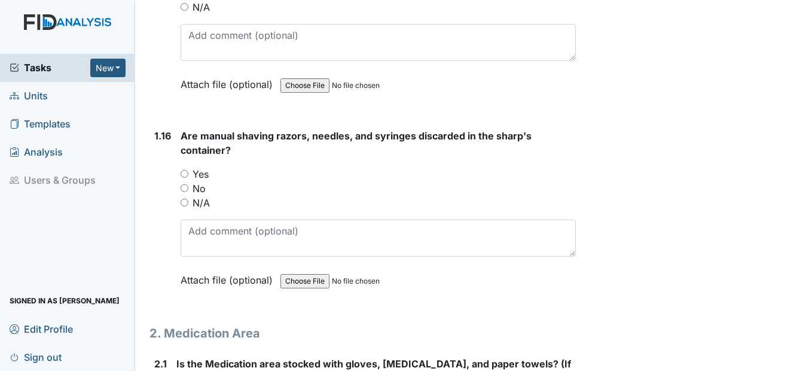
scroll to position [2869, 0]
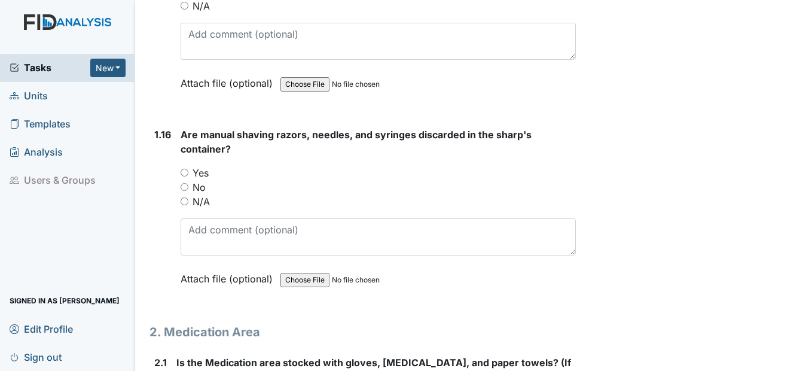
click at [187, 177] on div "Yes" at bounding box center [378, 173] width 395 height 14
click at [183, 172] on input "Yes" at bounding box center [185, 173] width 8 height 8
radio input "true"
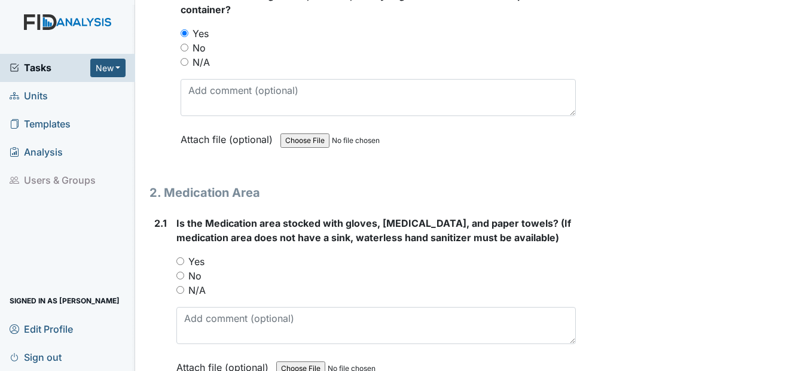
scroll to position [3049, 0]
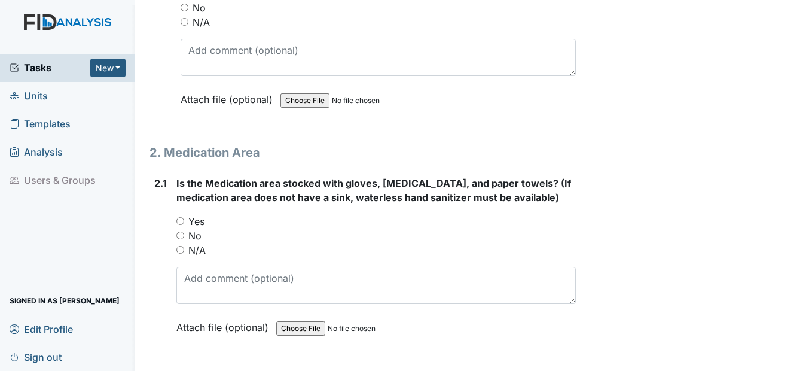
click at [178, 221] on input "Yes" at bounding box center [180, 221] width 8 height 8
radio input "true"
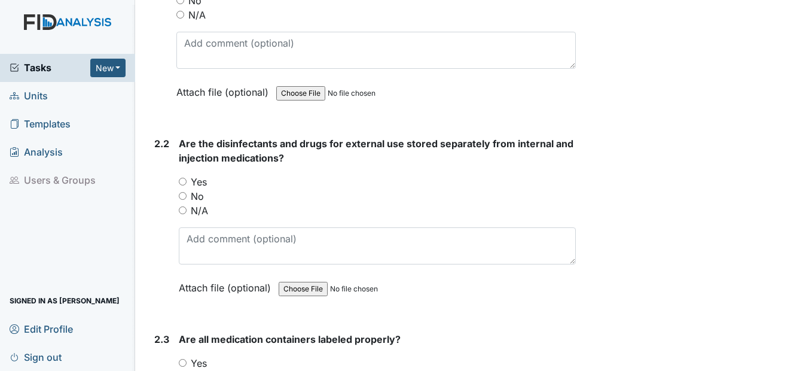
scroll to position [3288, 0]
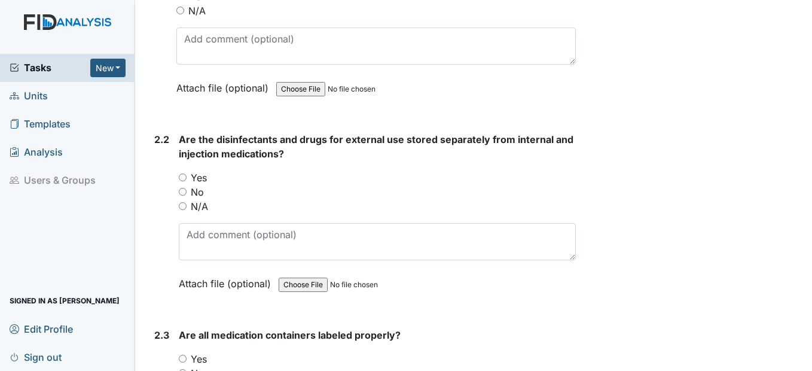
click at [186, 178] on input "Yes" at bounding box center [183, 177] width 8 height 8
radio input "true"
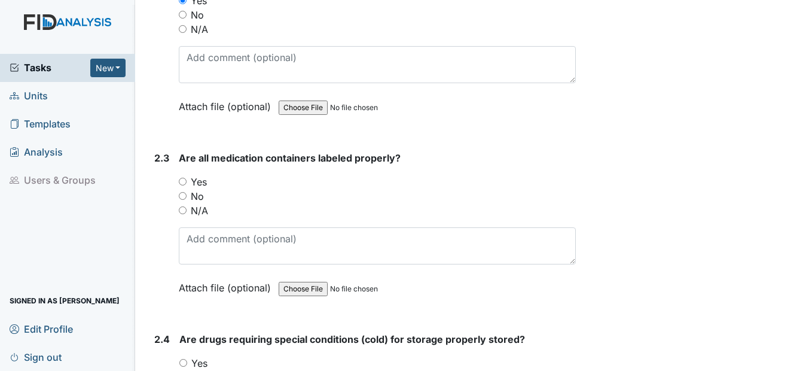
scroll to position [3467, 0]
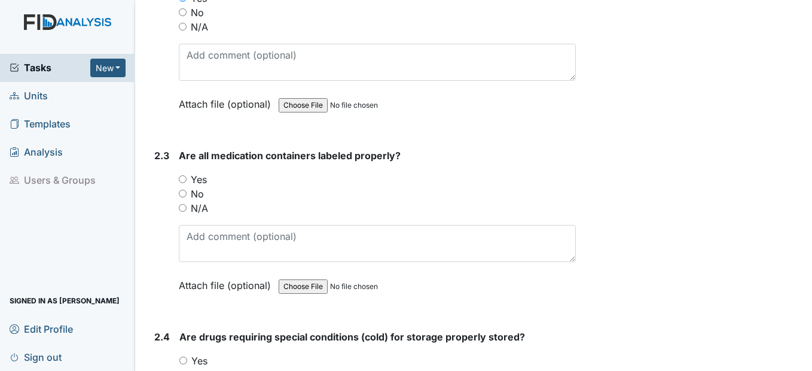
click at [182, 175] on input "Yes" at bounding box center [183, 179] width 8 height 8
radio input "true"
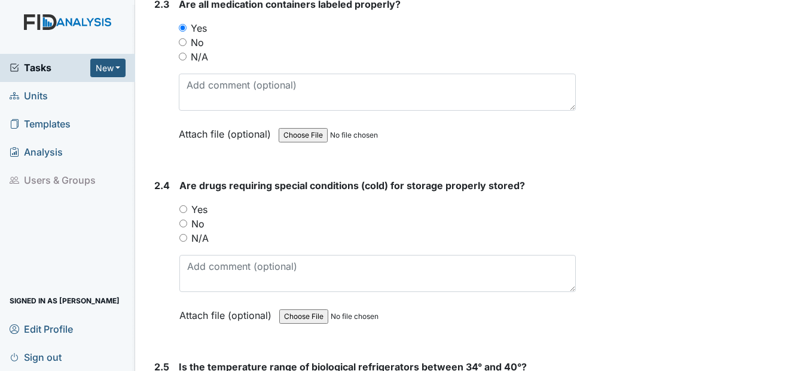
scroll to position [3646, 0]
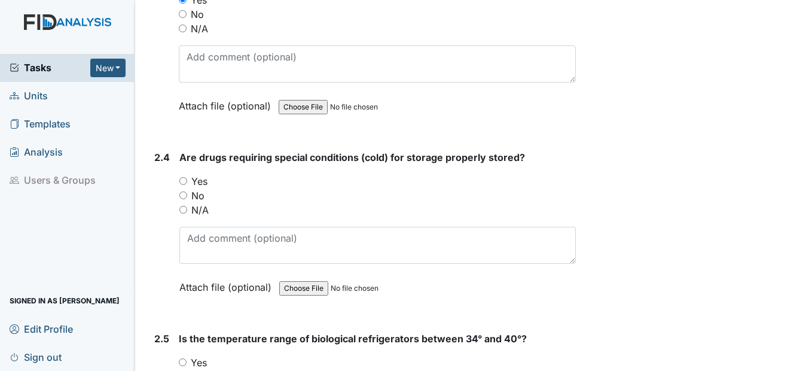
click at [182, 180] on input "Yes" at bounding box center [183, 181] width 8 height 8
radio input "true"
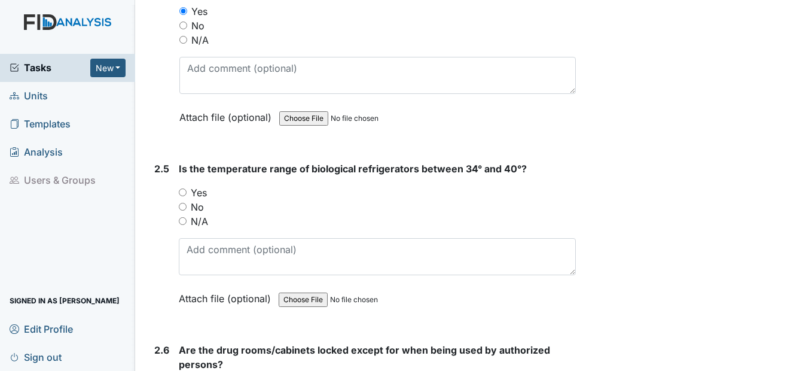
scroll to position [3826, 0]
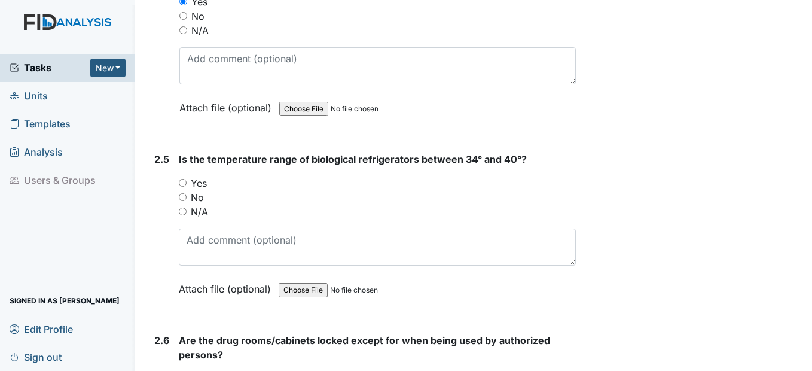
click at [181, 180] on input "Yes" at bounding box center [183, 183] width 8 height 8
radio input "true"
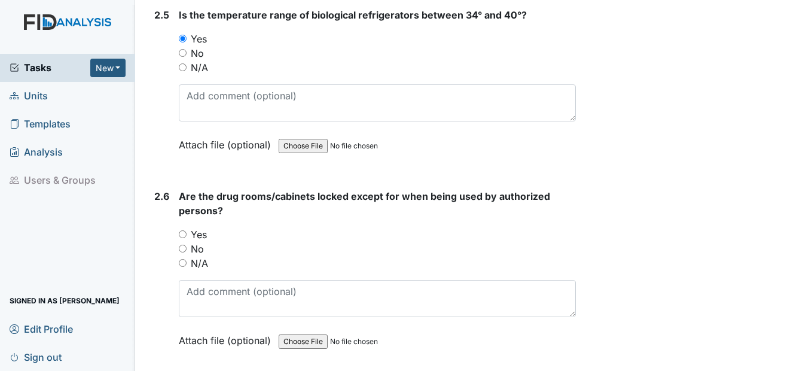
scroll to position [4005, 0]
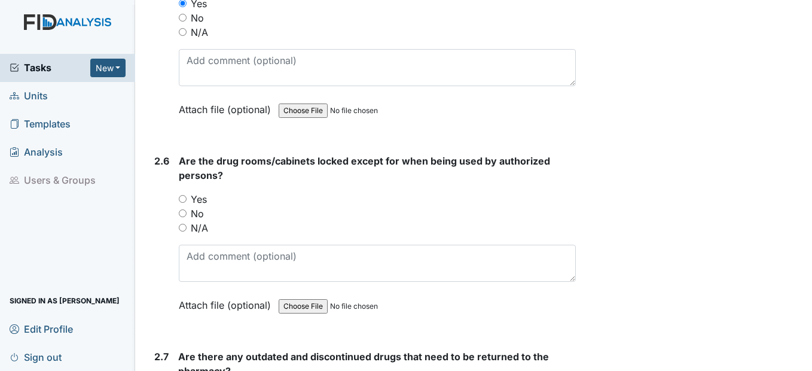
click at [178, 200] on div "2.6 Are the drug rooms/cabinets locked except for when being used by authorized…" at bounding box center [362, 242] width 426 height 176
click at [183, 197] on input "Yes" at bounding box center [183, 199] width 8 height 8
radio input "true"
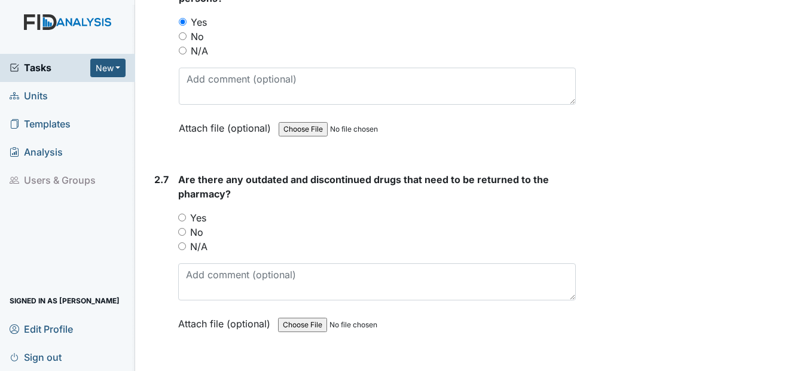
scroll to position [4184, 0]
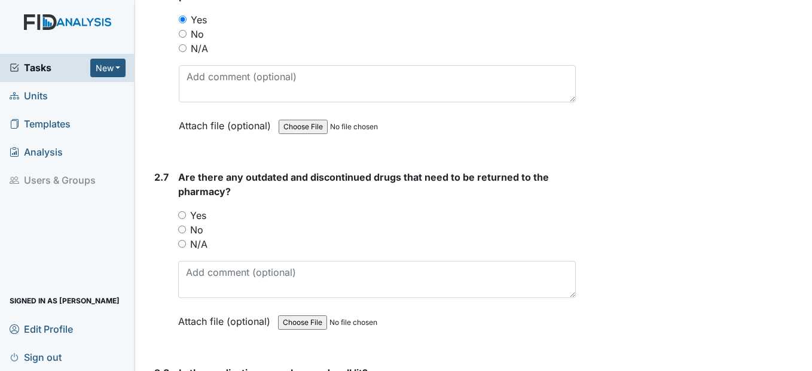
click at [185, 233] on div "No" at bounding box center [376, 229] width 397 height 14
click at [176, 229] on div "2.7 Are there any outdated and discontinued drugs that need to be returned to t…" at bounding box center [362, 258] width 426 height 176
click at [180, 229] on input "No" at bounding box center [182, 229] width 8 height 8
radio input "true"
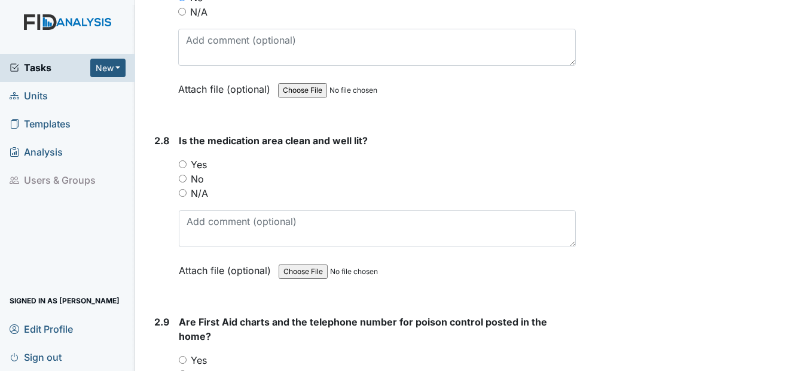
scroll to position [4424, 0]
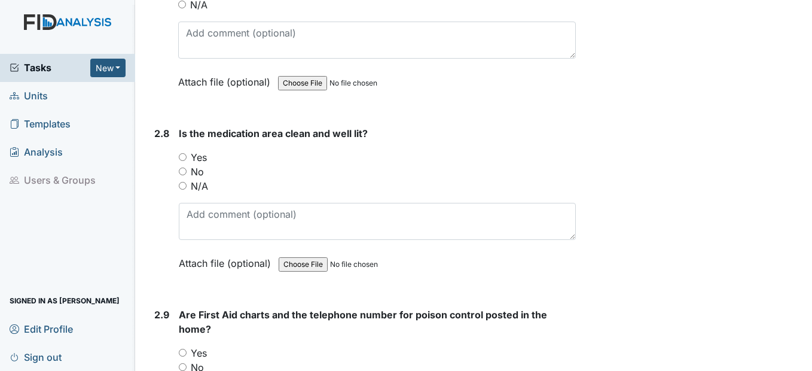
click at [184, 158] on input "Yes" at bounding box center [183, 157] width 8 height 8
radio input "true"
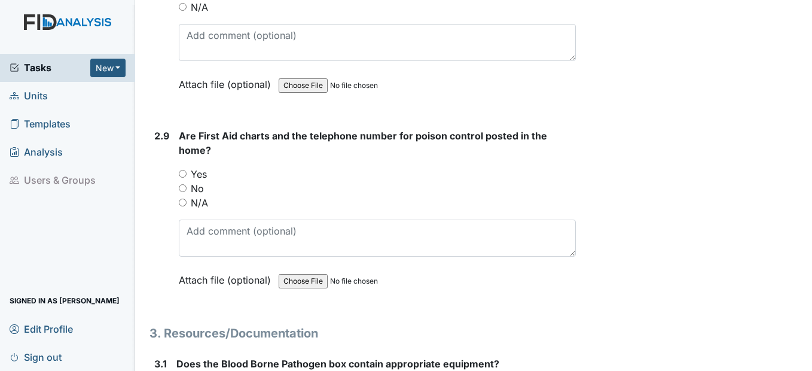
scroll to position [4603, 0]
click at [184, 176] on input "Yes" at bounding box center [183, 173] width 8 height 8
radio input "true"
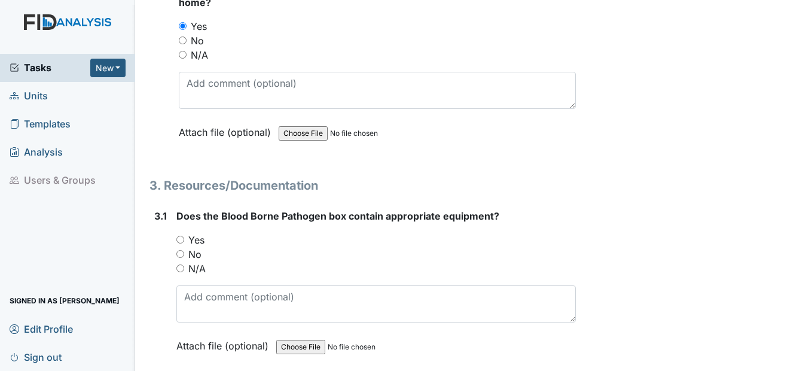
scroll to position [4782, 0]
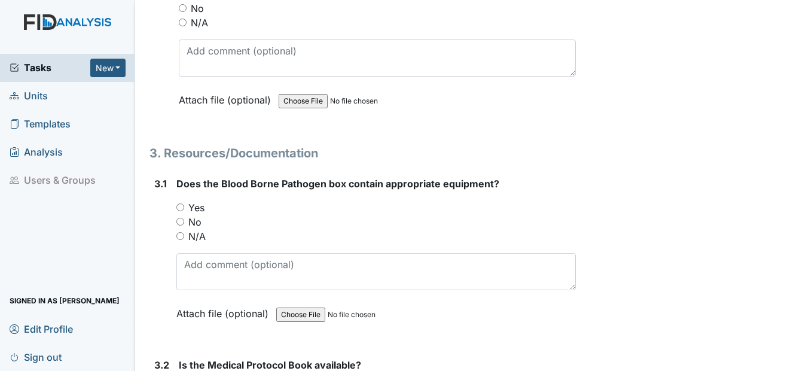
click at [185, 207] on div "Yes" at bounding box center [375, 207] width 399 height 14
click at [178, 207] on input "Yes" at bounding box center [180, 207] width 8 height 8
radio input "true"
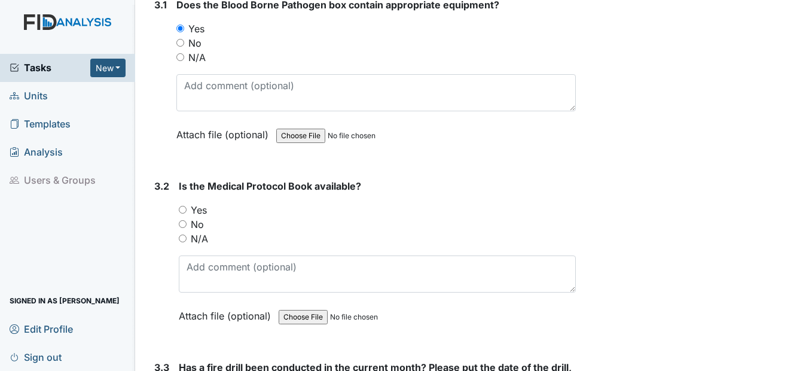
scroll to position [4962, 0]
click at [189, 209] on div "Yes" at bounding box center [377, 209] width 396 height 14
click at [187, 209] on input "Yes" at bounding box center [183, 209] width 8 height 8
radio input "true"
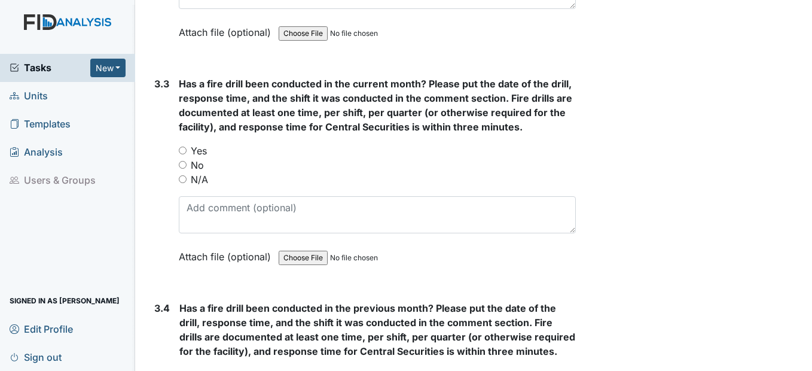
scroll to position [5260, 0]
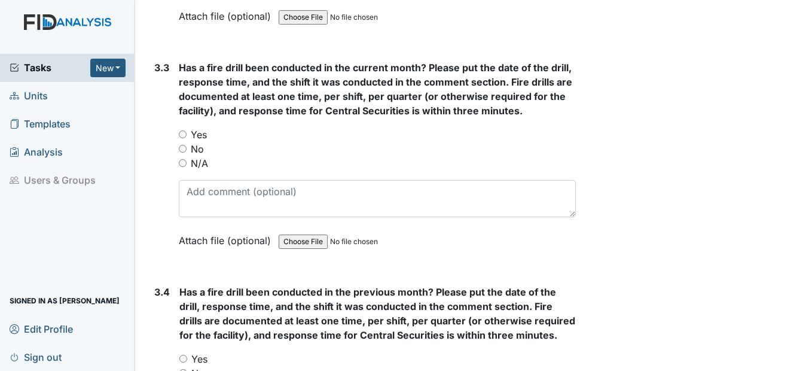
click at [176, 137] on div "3.3 Has a fire drill been conducted in the current month? Please put the date o…" at bounding box center [362, 162] width 426 height 205
click at [188, 134] on div "Yes" at bounding box center [377, 134] width 396 height 14
click at [185, 134] on input "Yes" at bounding box center [183, 134] width 8 height 8
radio input "true"
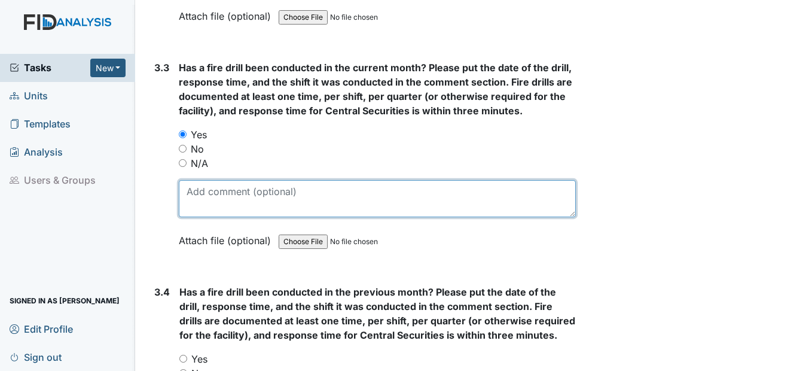
click at [212, 190] on textarea at bounding box center [377, 198] width 396 height 37
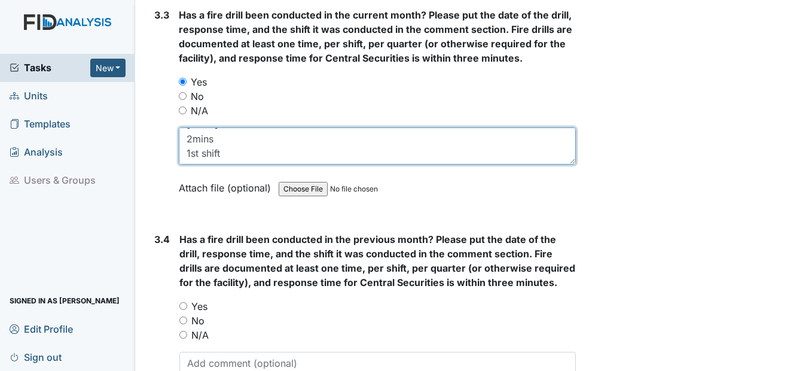
scroll to position [5440, 0]
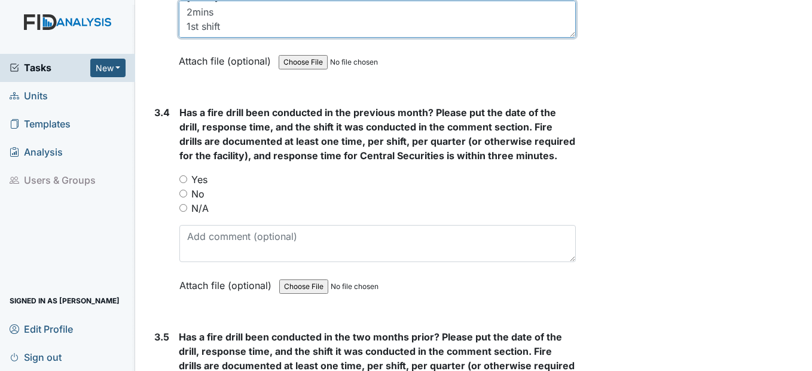
type textarea "6/16/2025 2mins 1st shift"
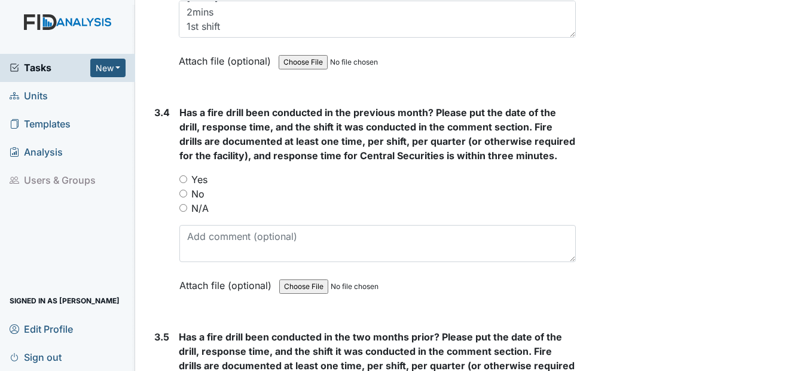
click at [186, 182] on input "Yes" at bounding box center [183, 179] width 8 height 8
radio input "true"
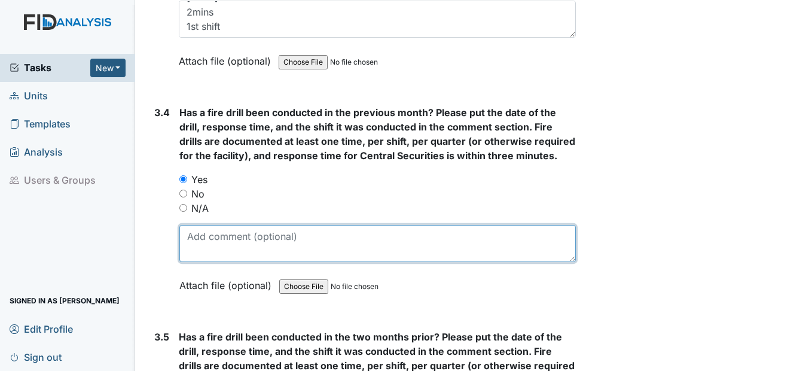
click at [206, 239] on textarea at bounding box center [377, 243] width 396 height 37
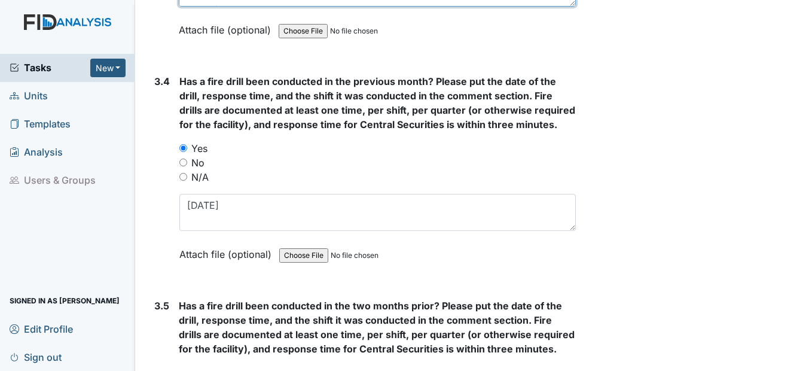
scroll to position [5500, 0]
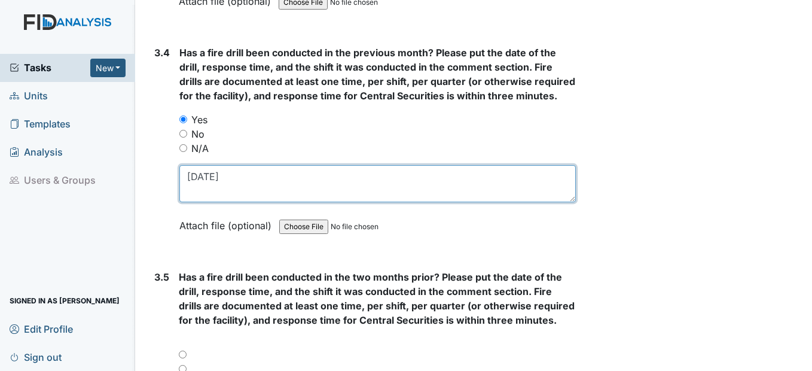
click at [224, 176] on textarea "7/22/25" at bounding box center [377, 183] width 396 height 37
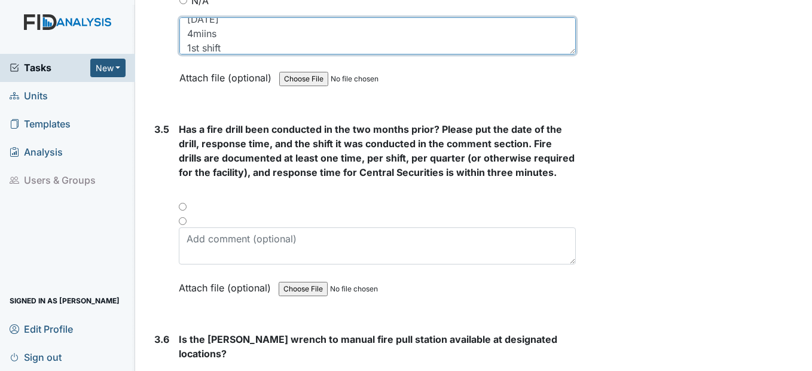
scroll to position [5679, 0]
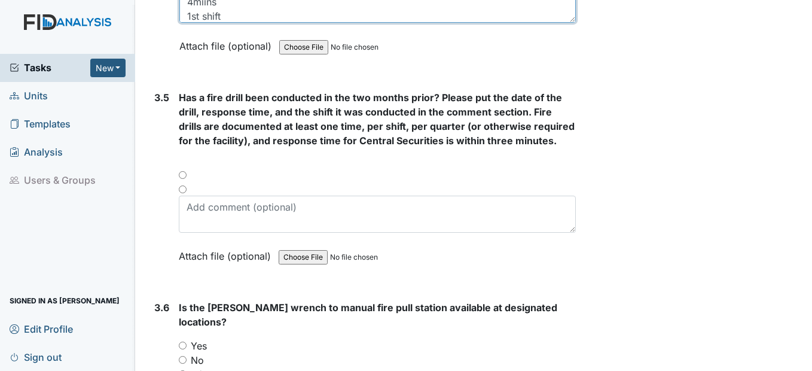
type textarea "7/22/2025 4miins 1st shift"
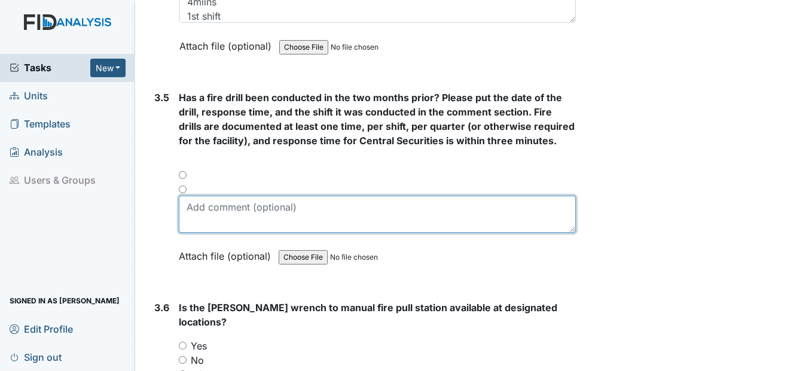
click at [196, 206] on textarea at bounding box center [377, 213] width 396 height 37
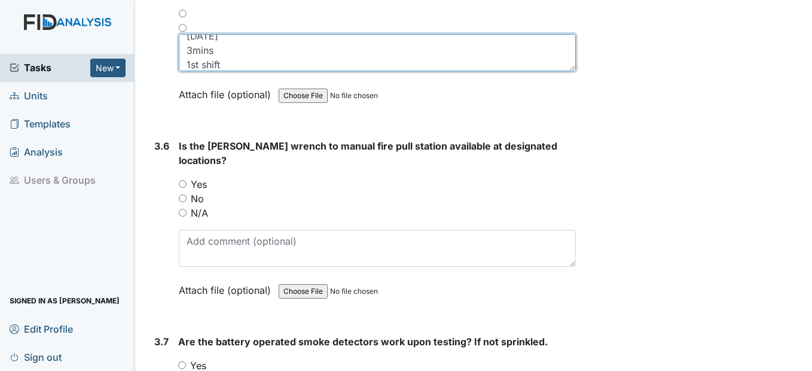
scroll to position [5858, 0]
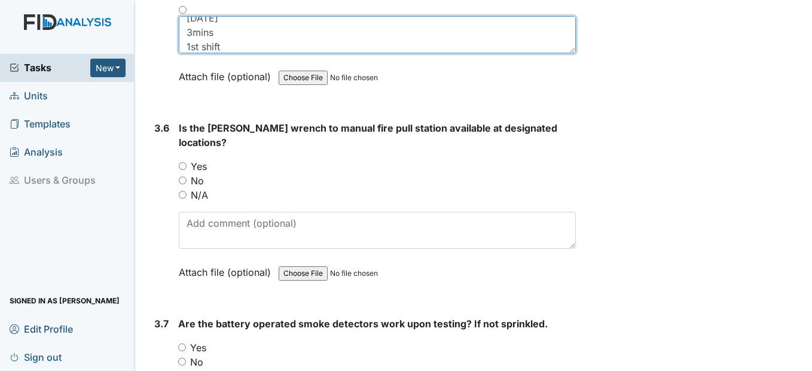
type textarea "8/19/2025 3mins 1st shift"
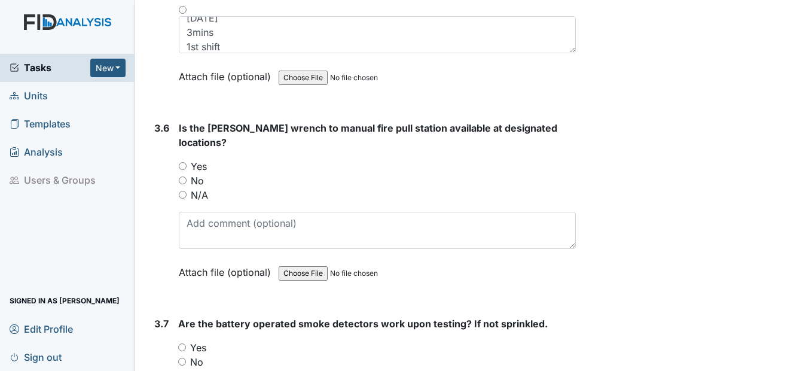
click at [182, 162] on input "Yes" at bounding box center [183, 166] width 8 height 8
radio input "true"
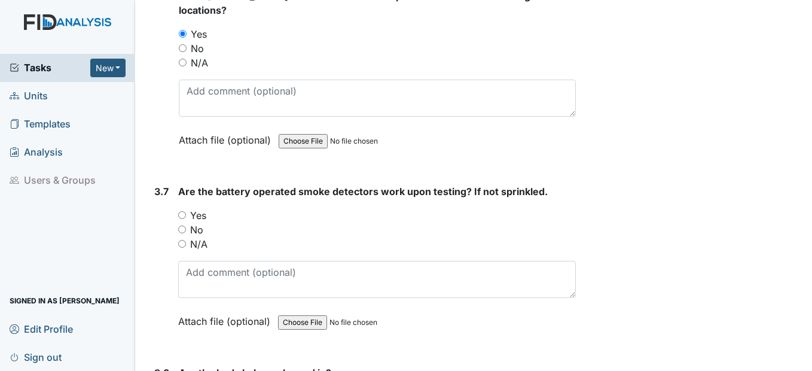
scroll to position [6038, 0]
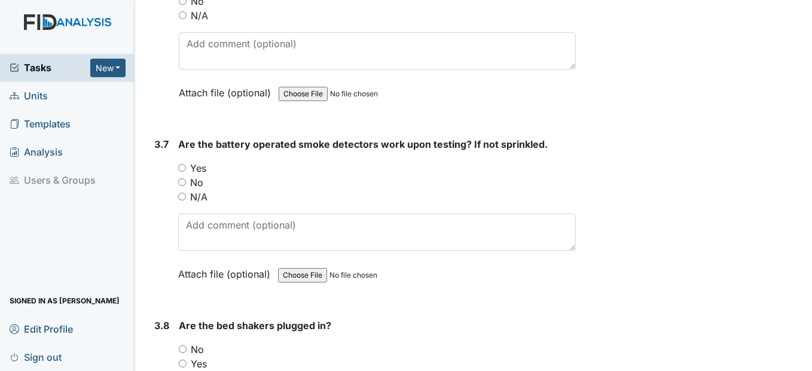
click at [183, 164] on input "Yes" at bounding box center [182, 168] width 8 height 8
radio input "true"
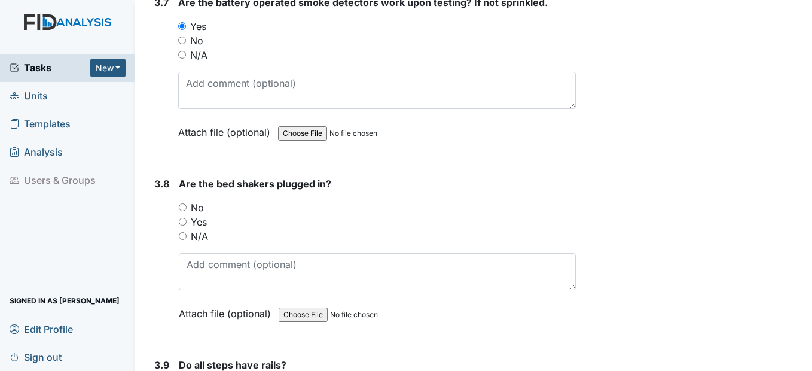
scroll to position [6217, 0]
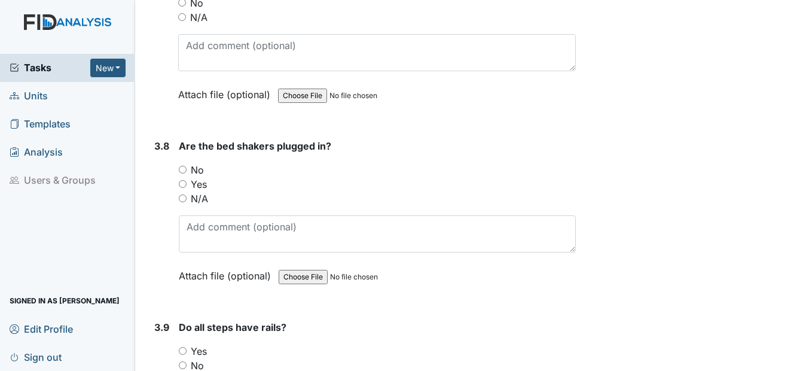
click at [187, 192] on div "Are the bed shakers plugged in? You must select one of the below options. No Ye…" at bounding box center [377, 215] width 396 height 152
click at [185, 191] on div "N/A" at bounding box center [377, 198] width 396 height 14
click at [185, 194] on input "N/A" at bounding box center [183, 198] width 8 height 8
radio input "true"
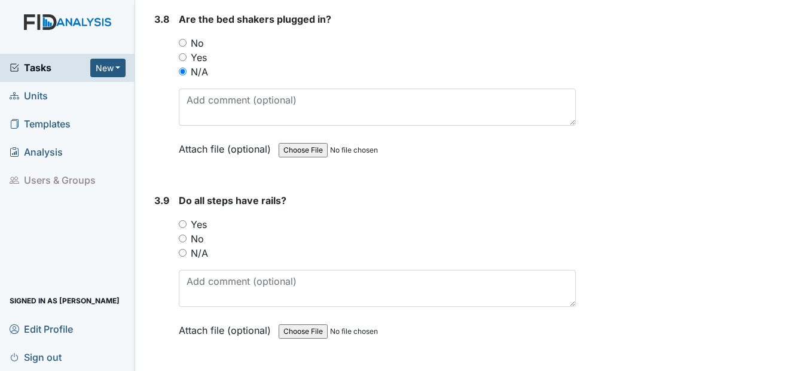
scroll to position [6396, 0]
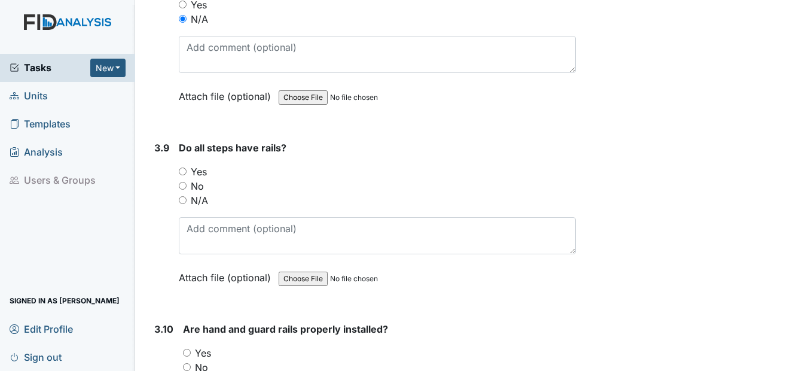
click at [185, 196] on input "N/A" at bounding box center [183, 200] width 8 height 8
radio input "true"
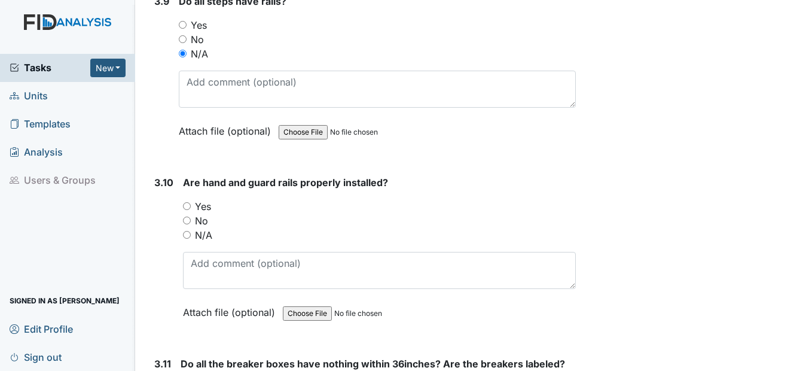
scroll to position [6576, 0]
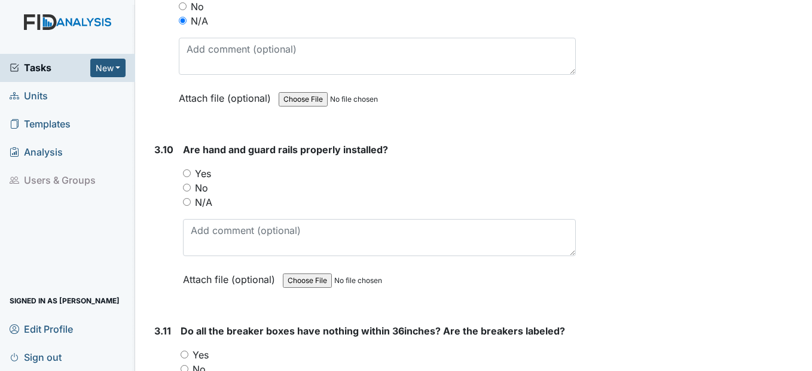
click at [189, 198] on input "N/A" at bounding box center [187, 202] width 8 height 8
radio input "true"
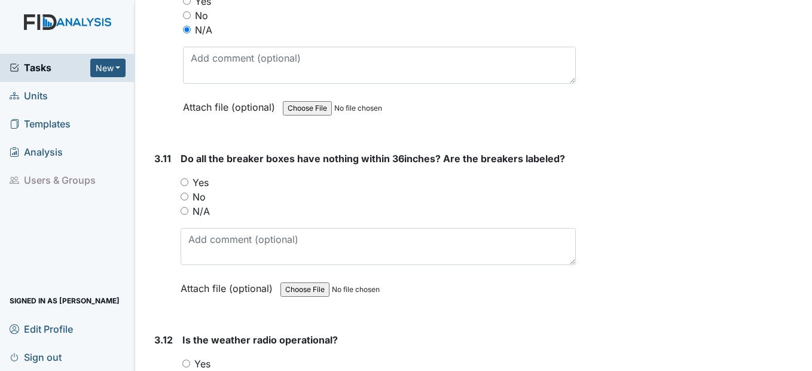
scroll to position [6755, 0]
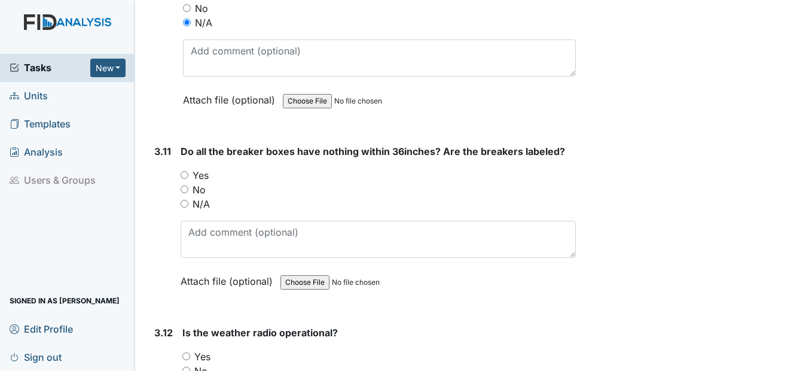
click at [188, 171] on input "Yes" at bounding box center [185, 175] width 8 height 8
radio input "true"
click at [182, 185] on input "No" at bounding box center [185, 189] width 8 height 8
radio input "true"
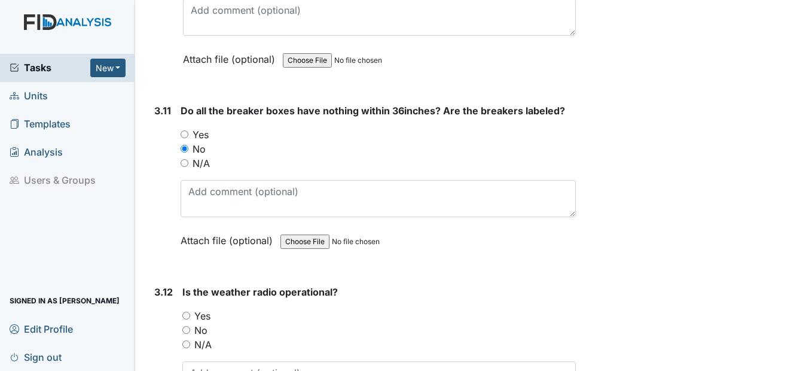
scroll to position [6934, 0]
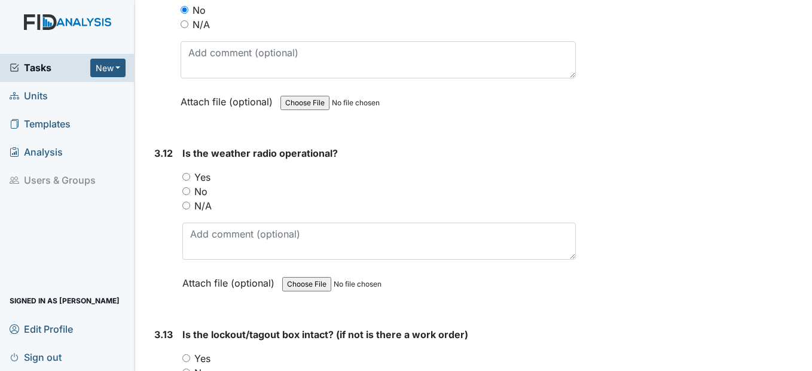
click at [180, 168] on div "3.12 Is the weather radio operational? You must select one of the below options…" at bounding box center [362, 227] width 426 height 162
click at [187, 173] on input "Yes" at bounding box center [186, 177] width 8 height 8
radio input "true"
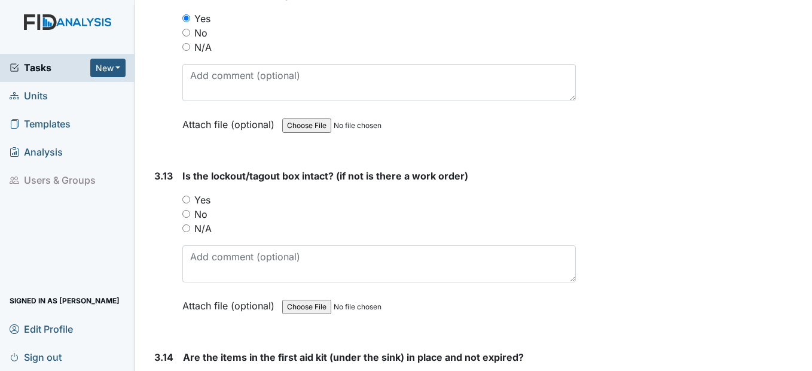
scroll to position [7173, 0]
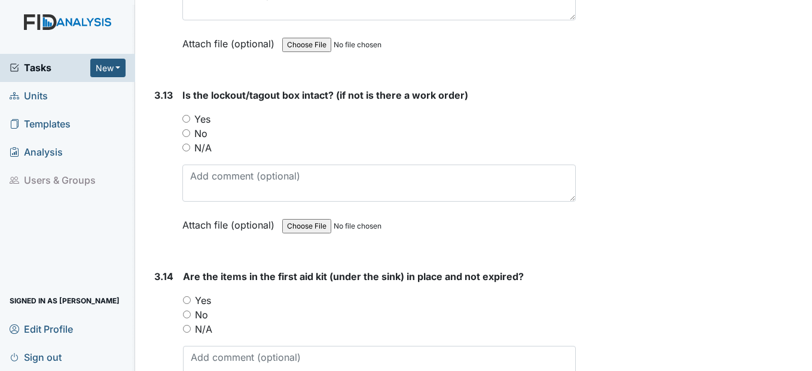
click at [184, 115] on input "Yes" at bounding box center [186, 119] width 8 height 8
radio input "true"
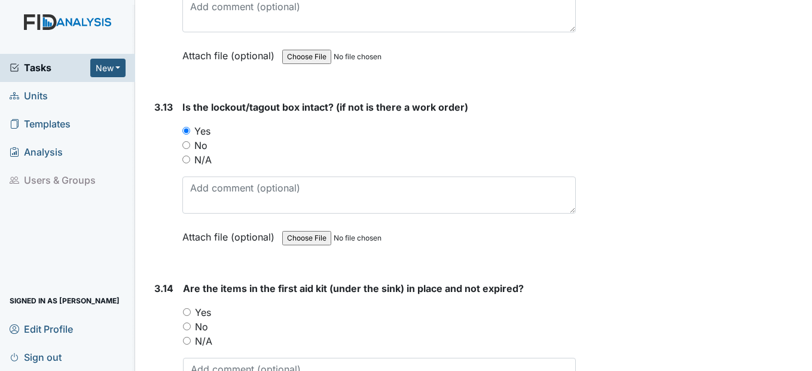
scroll to position [7293, 0]
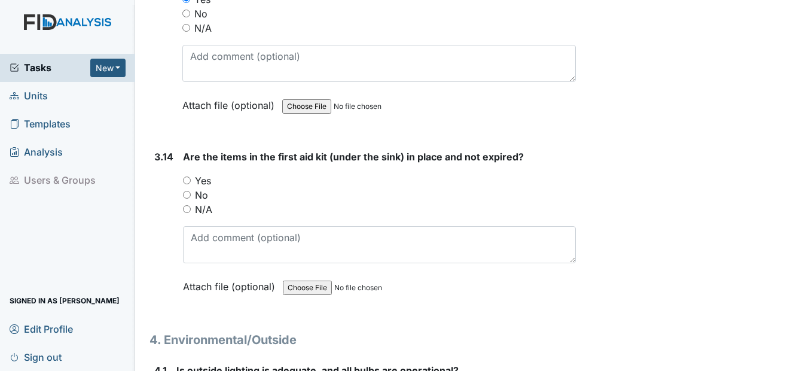
click at [185, 176] on input "Yes" at bounding box center [187, 180] width 8 height 8
radio input "true"
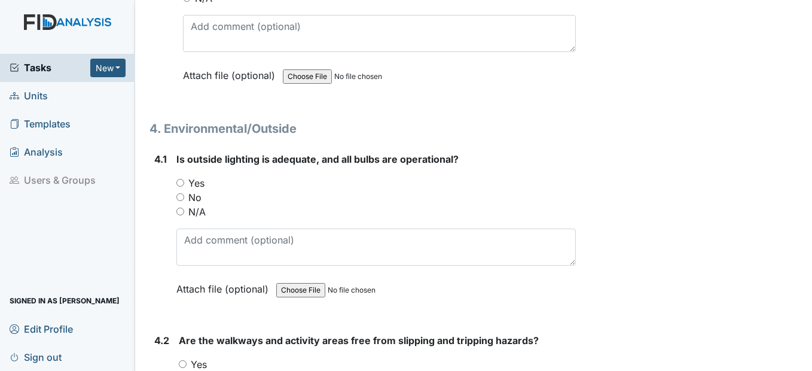
scroll to position [7532, 0]
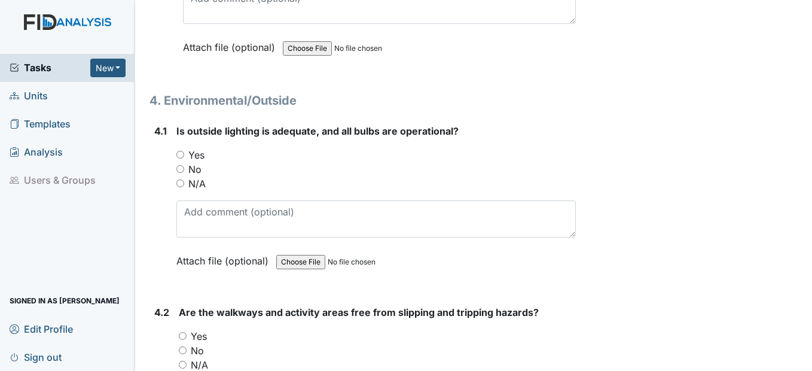
click at [182, 151] on input "Yes" at bounding box center [180, 155] width 8 height 8
radio input "true"
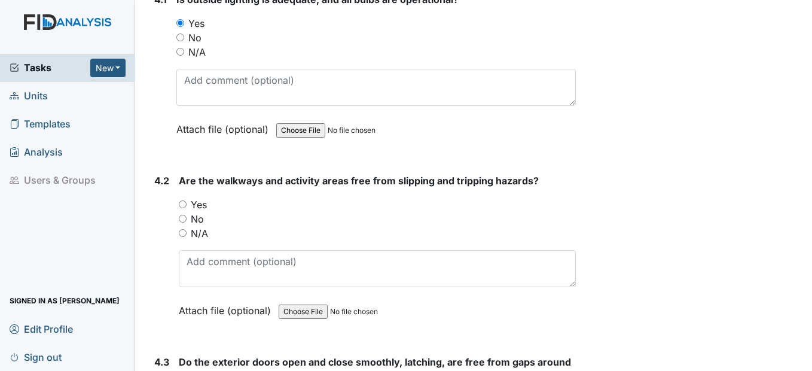
scroll to position [7711, 0]
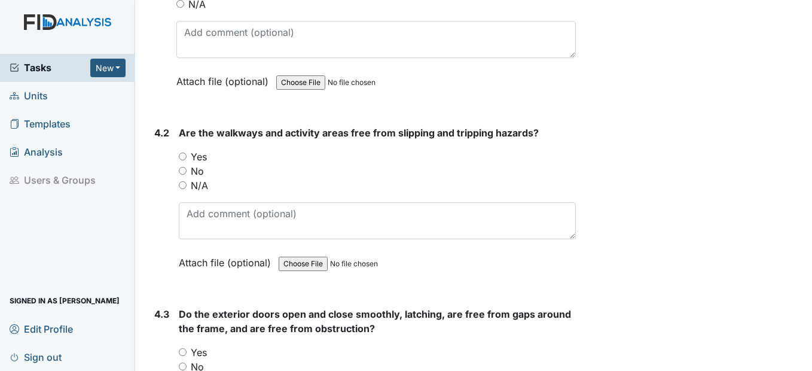
click at [177, 145] on div "4.2 Are the walkways and activity areas free from slipping and tripping hazards…" at bounding box center [362, 207] width 426 height 162
click at [181, 152] on input "Yes" at bounding box center [183, 156] width 8 height 8
radio input "true"
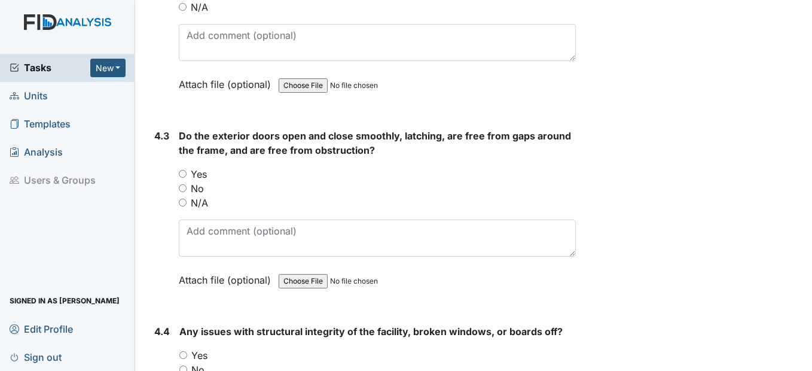
scroll to position [7891, 0]
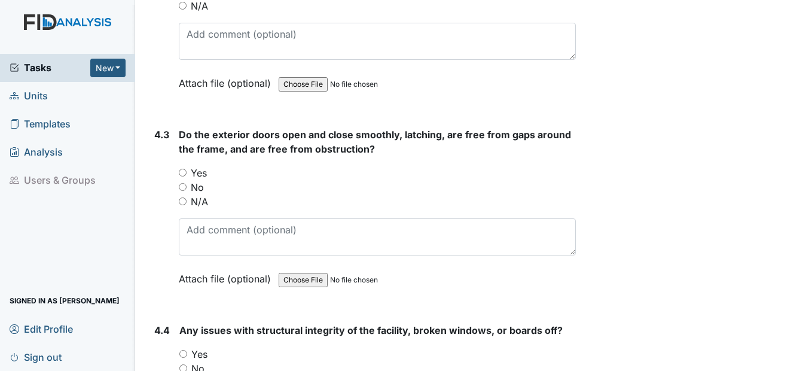
click at [183, 169] on input "Yes" at bounding box center [183, 173] width 8 height 8
radio input "true"
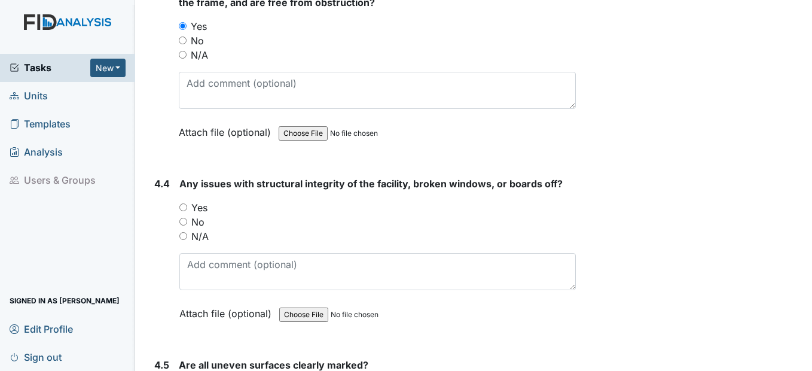
scroll to position [8070, 0]
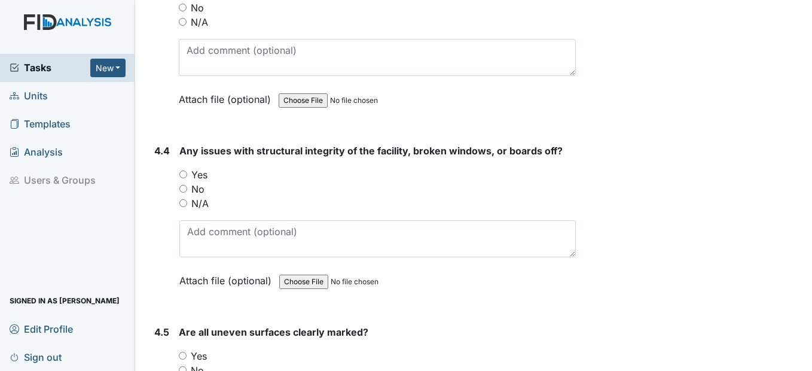
drag, startPoint x: 180, startPoint y: 174, endPoint x: 191, endPoint y: 173, distance: 10.8
click at [181, 185] on input "No" at bounding box center [183, 189] width 8 height 8
radio input "true"
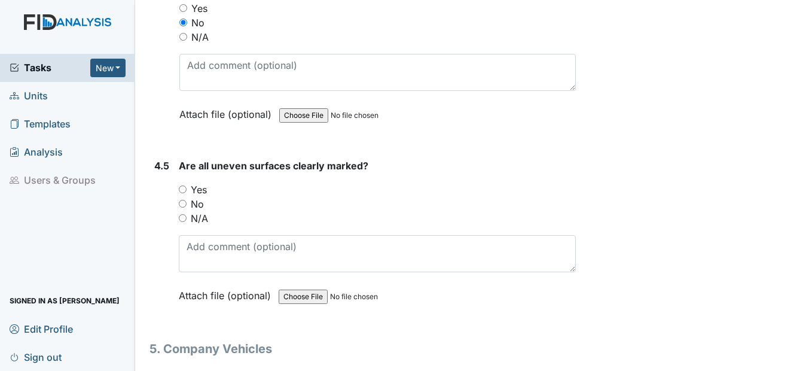
scroll to position [8249, 0]
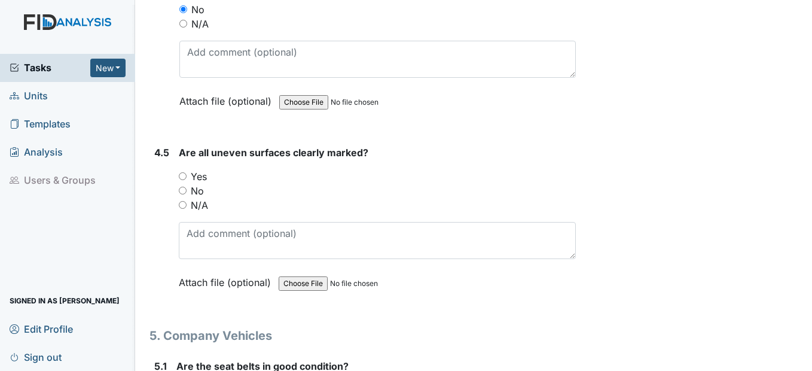
click at [184, 187] on input "No" at bounding box center [183, 191] width 8 height 8
radio input "true"
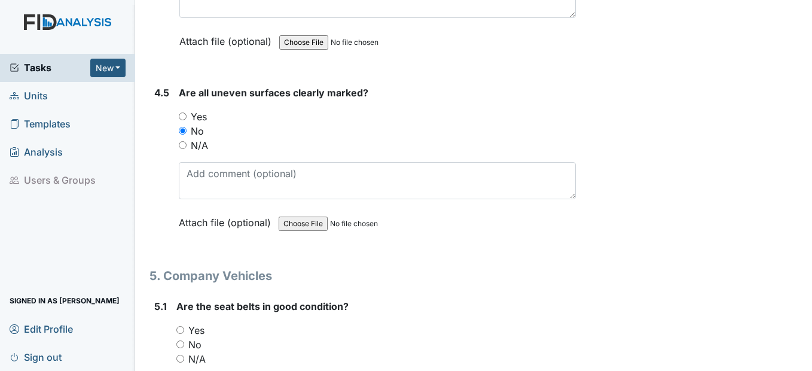
click at [182, 112] on input "Yes" at bounding box center [183, 116] width 8 height 8
radio input "true"
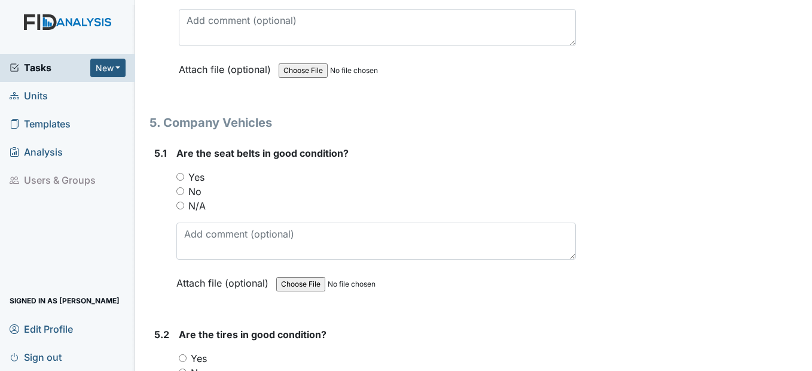
scroll to position [8489, 0]
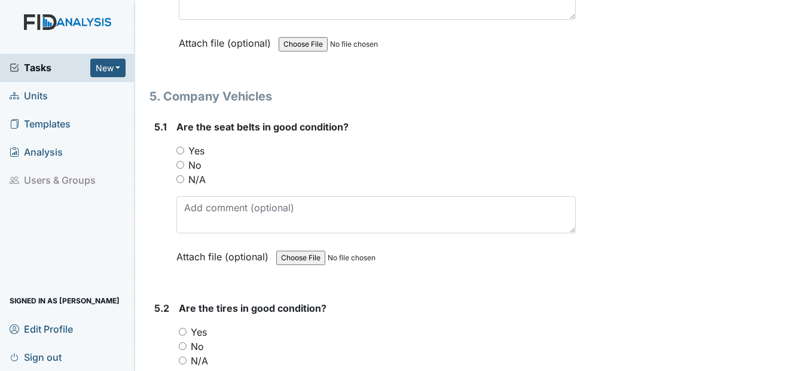
click at [181, 175] on input "N/A" at bounding box center [180, 179] width 8 height 8
radio input "true"
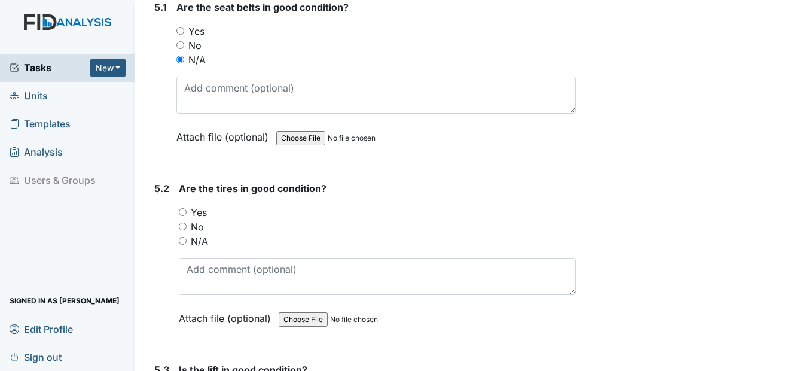
scroll to position [8668, 0]
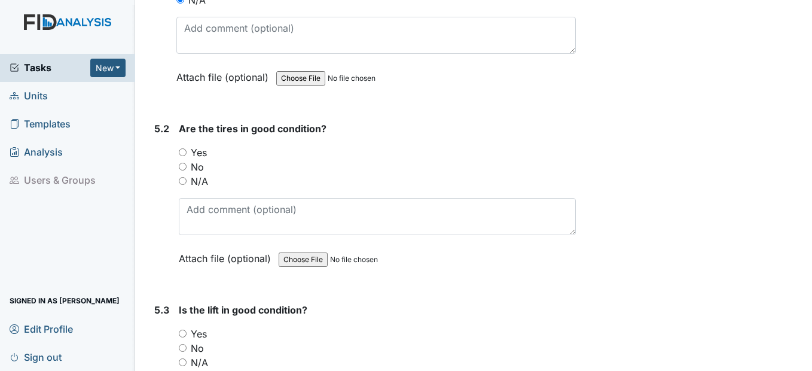
click at [185, 177] on input "N/A" at bounding box center [183, 181] width 8 height 8
radio input "true"
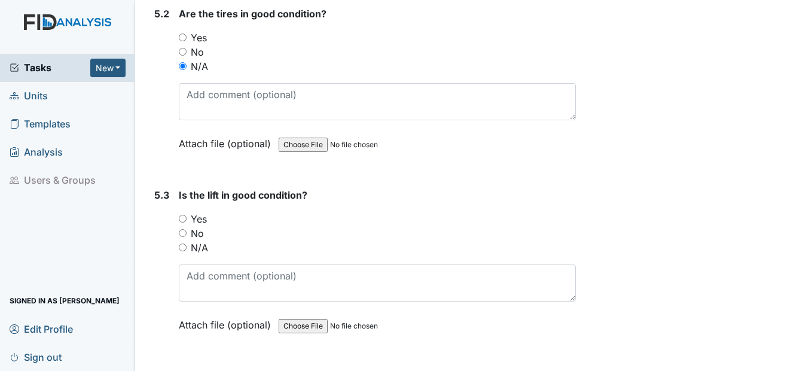
scroll to position [8787, 0]
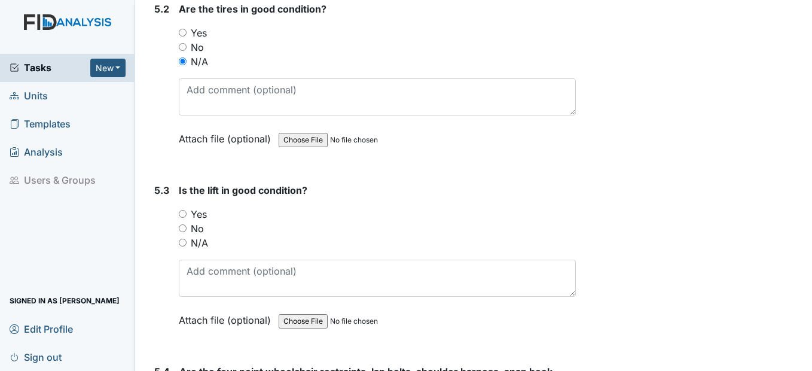
click at [185, 239] on input "N/A" at bounding box center [183, 243] width 8 height 8
radio input "true"
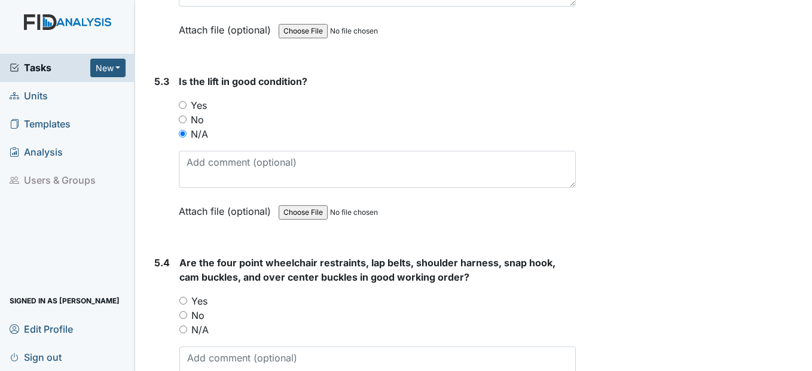
scroll to position [8967, 0]
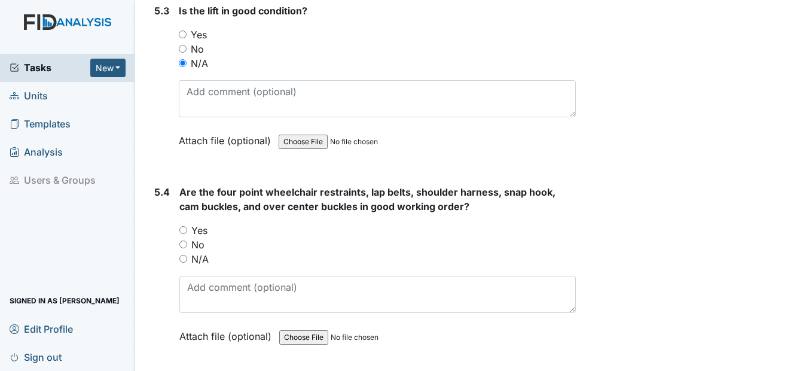
click at [184, 255] on input "N/A" at bounding box center [183, 259] width 8 height 8
radio input "true"
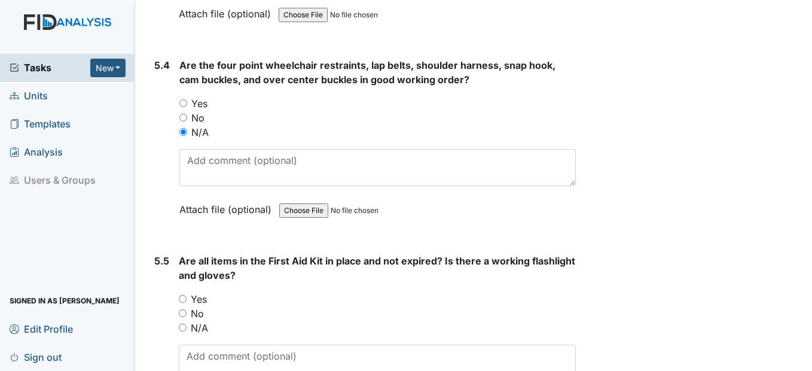
scroll to position [9146, 0]
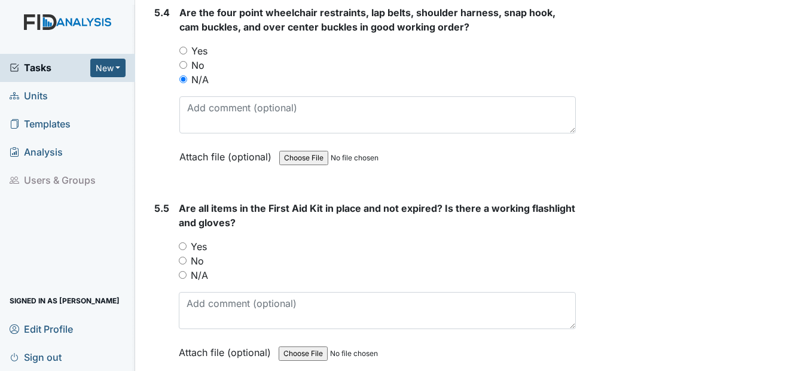
click at [184, 271] on input "N/A" at bounding box center [183, 275] width 8 height 8
radio input "true"
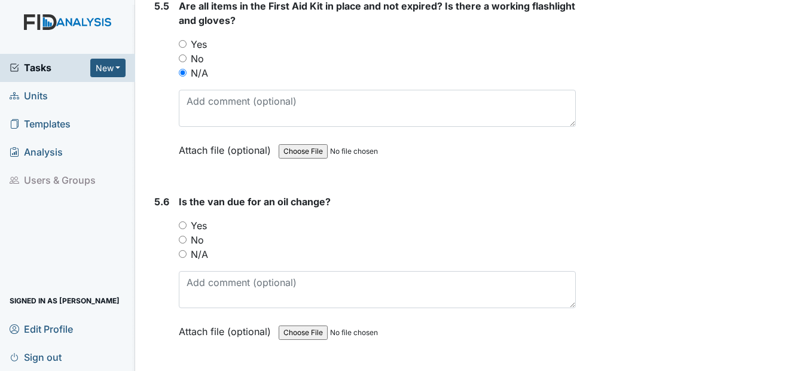
scroll to position [9371, 0]
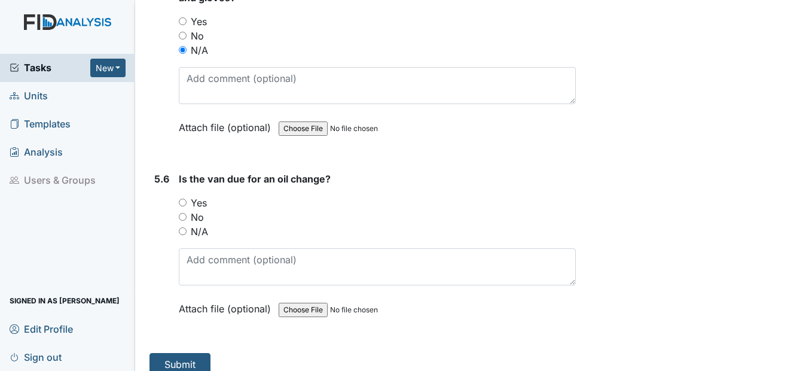
click at [175, 217] on div "5.6 Is the van due for an oil change? You must select one of the below options.…" at bounding box center [362, 253] width 426 height 162
click at [182, 227] on input "N/A" at bounding box center [183, 231] width 8 height 8
radio input "true"
click at [179, 357] on button "Submit" at bounding box center [179, 364] width 61 height 23
